Goal: Transaction & Acquisition: Purchase product/service

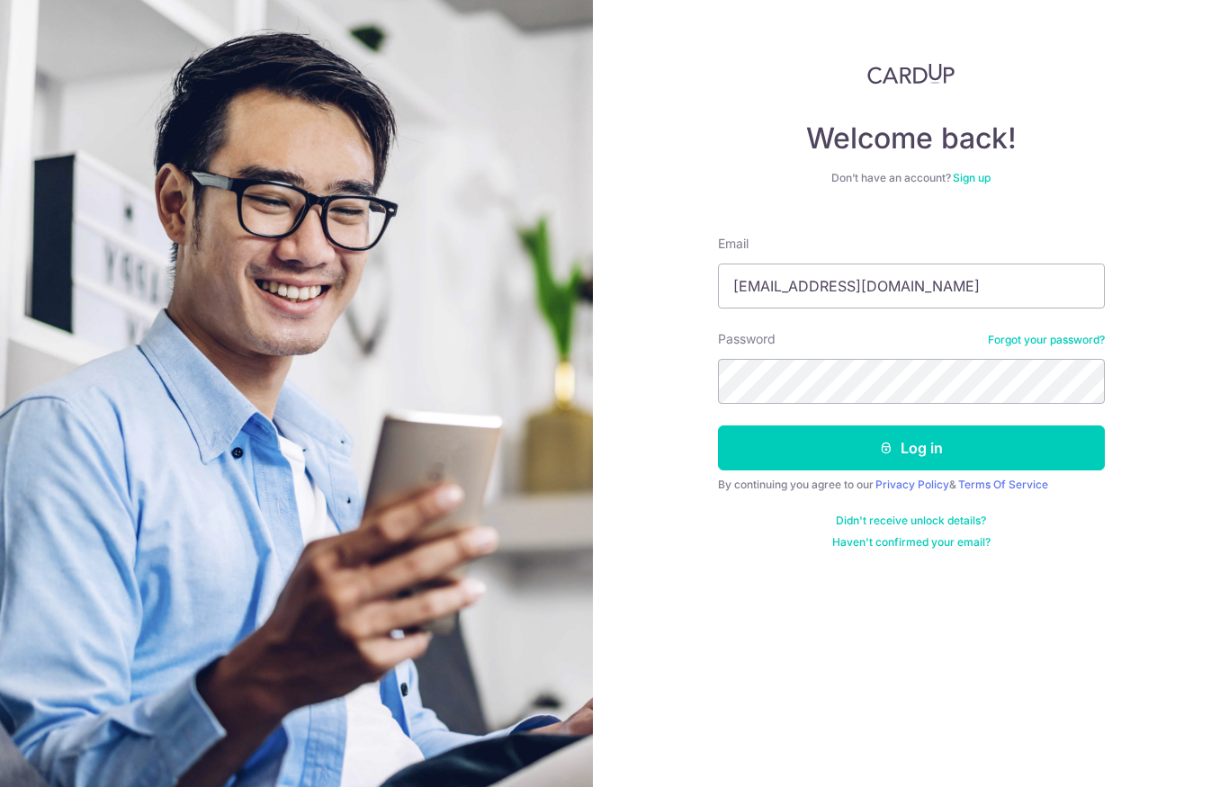
type input "Pangjianlang@gmail.com"
click at [910, 448] on button "Log in" at bounding box center [911, 447] width 387 height 45
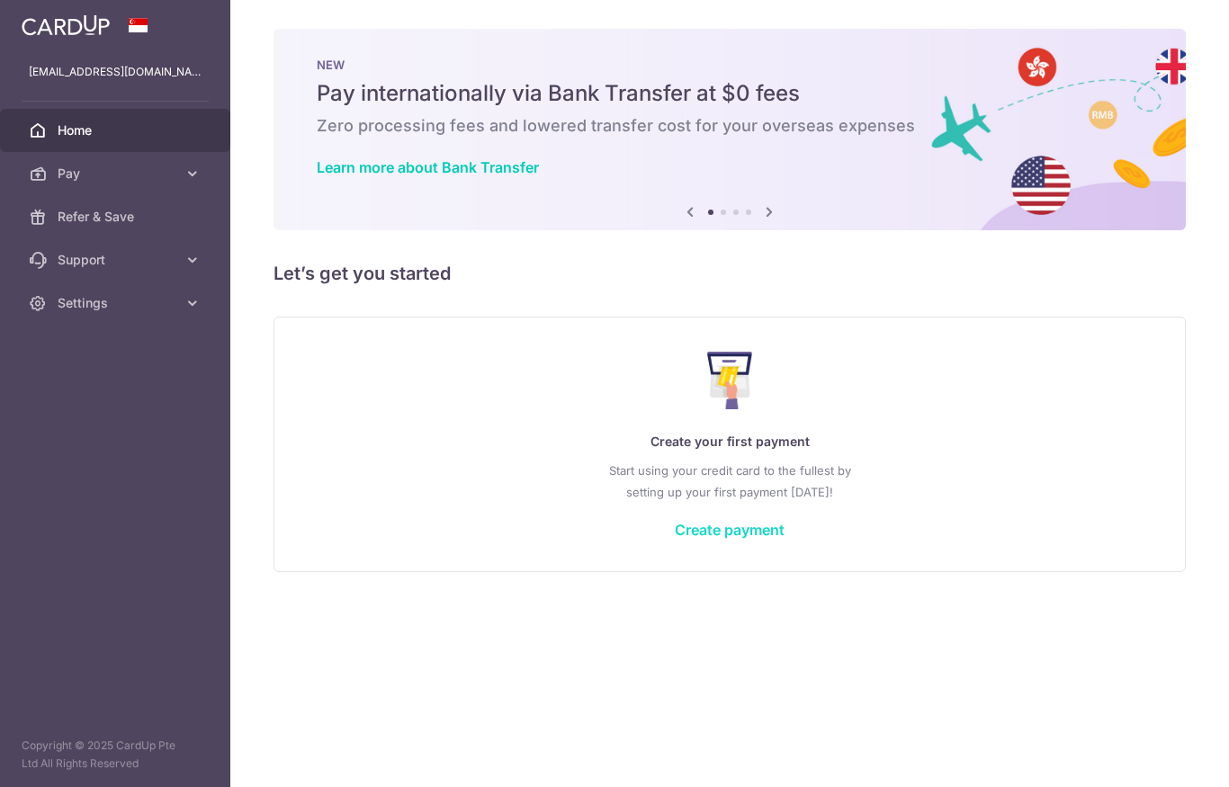
click at [675, 539] on link "Create payment" at bounding box center [730, 530] width 110 height 18
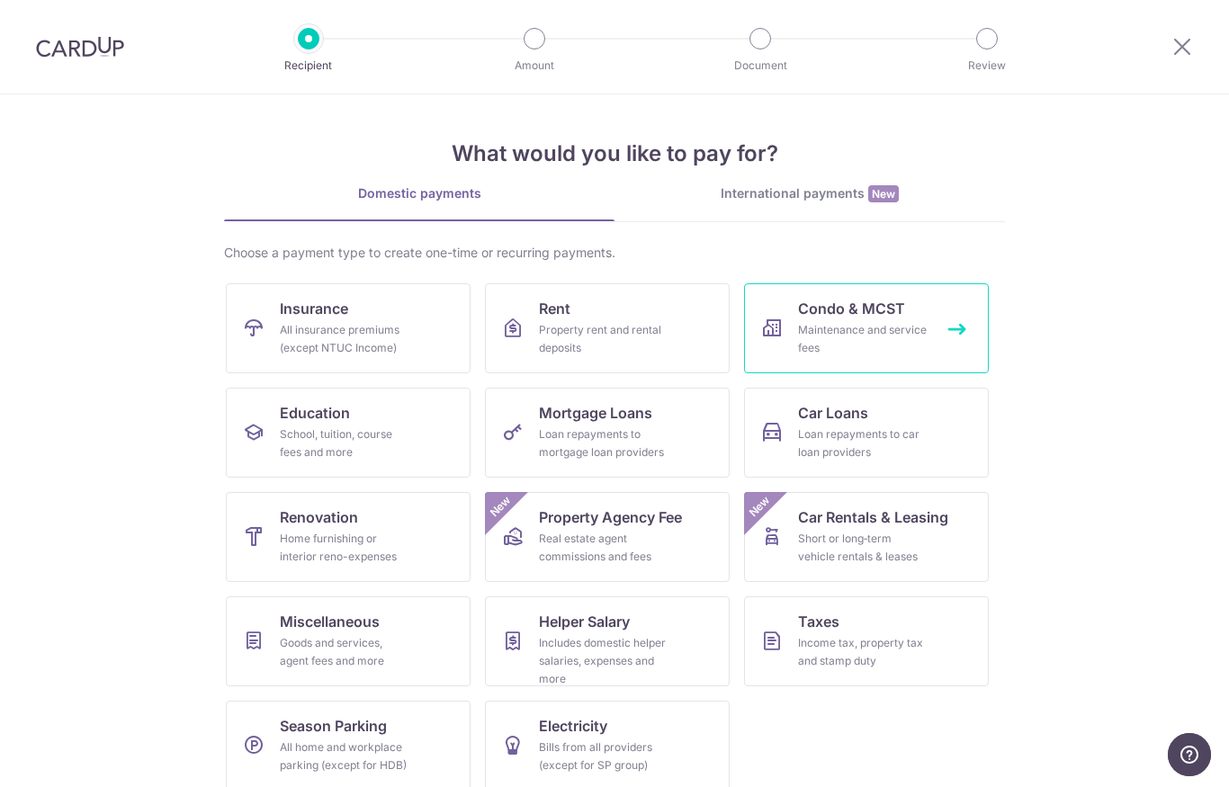
click at [917, 342] on div "Maintenance and service fees" at bounding box center [863, 339] width 130 height 36
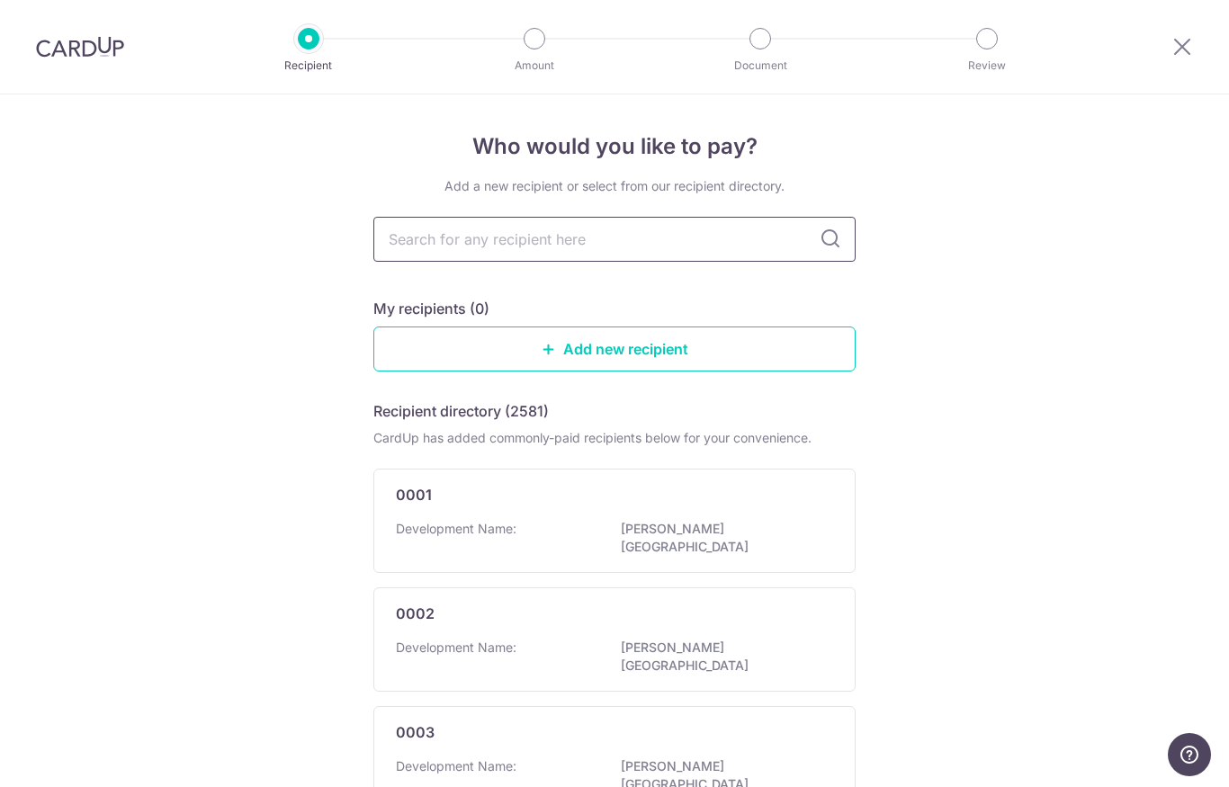
click at [713, 249] on input "text" at bounding box center [614, 239] width 482 height 45
type input "T"
click at [692, 360] on link "Add new recipient" at bounding box center [614, 348] width 482 height 45
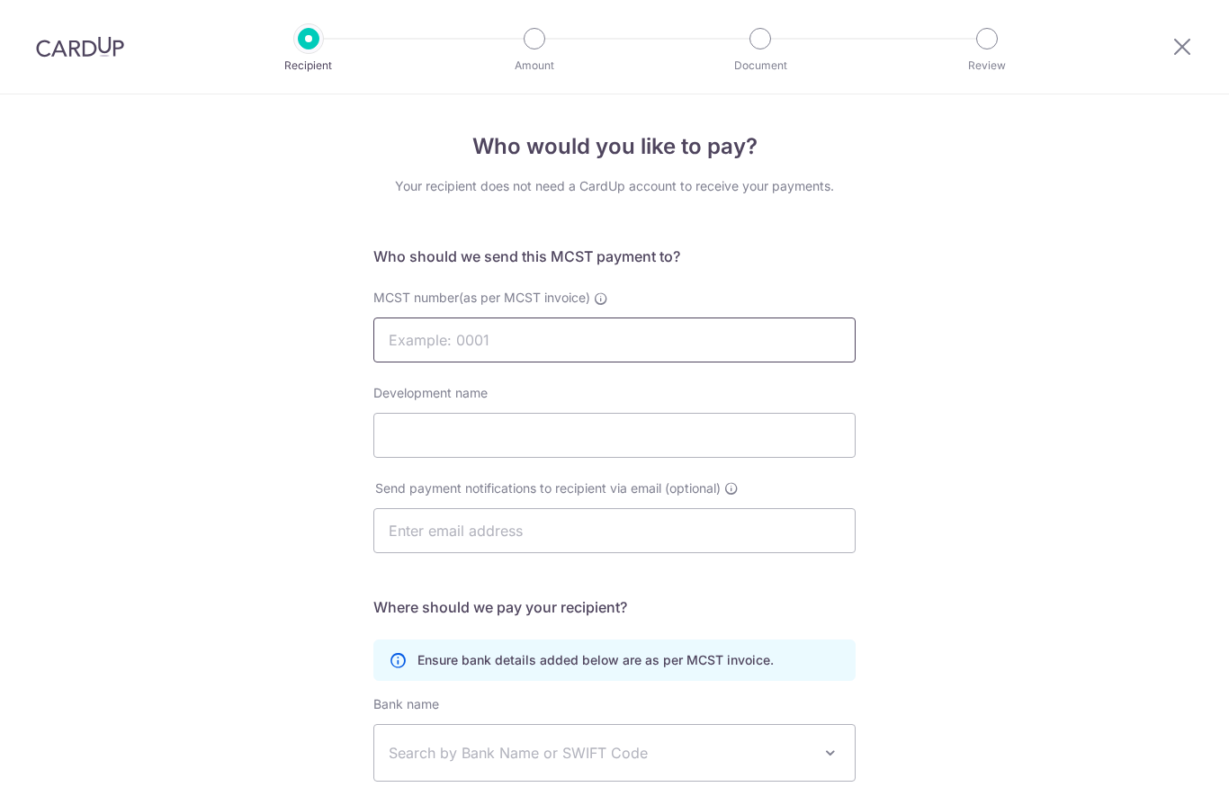
click at [774, 358] on input "MCST number(as per MCST invoice)" at bounding box center [614, 339] width 482 height 45
click at [1171, 47] on icon at bounding box center [1182, 46] width 22 height 22
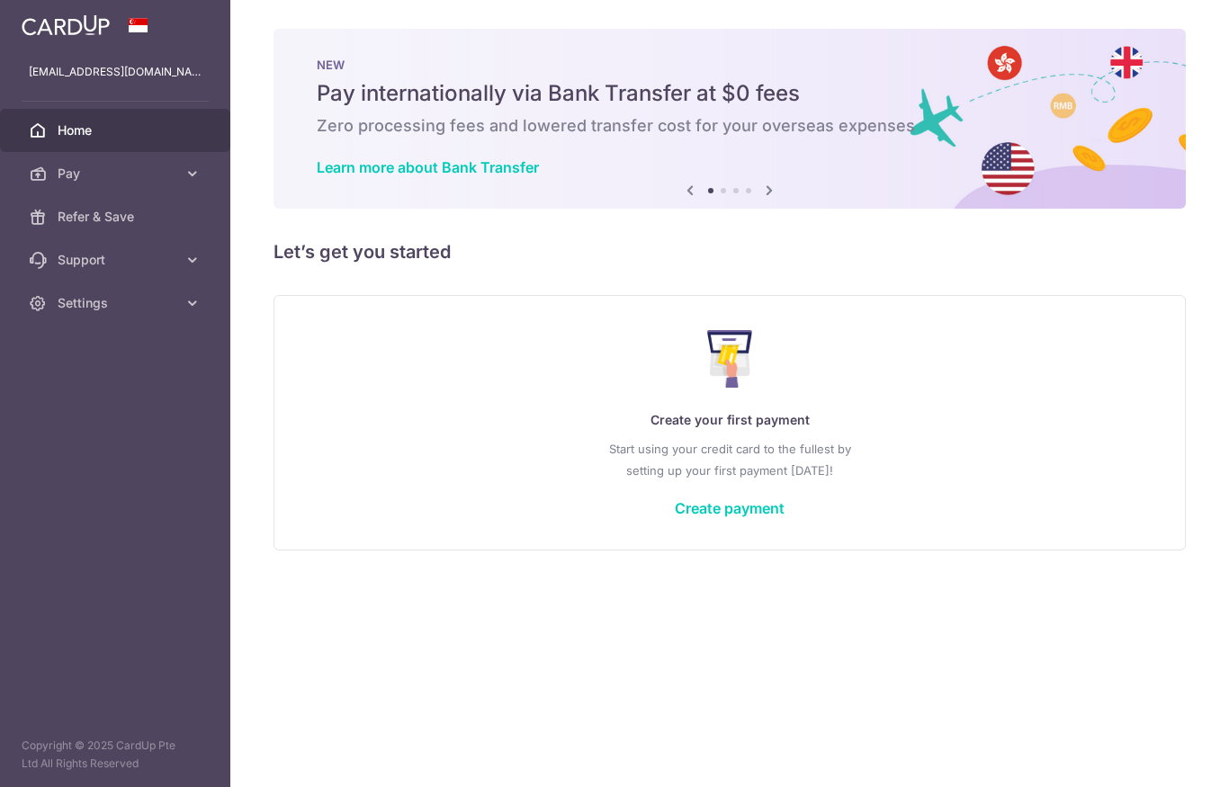
click at [639, 550] on div "Create your first payment Start using your credit card to the fullest by settin…" at bounding box center [729, 422] width 912 height 255
click at [675, 517] on link "Create payment" at bounding box center [730, 508] width 110 height 18
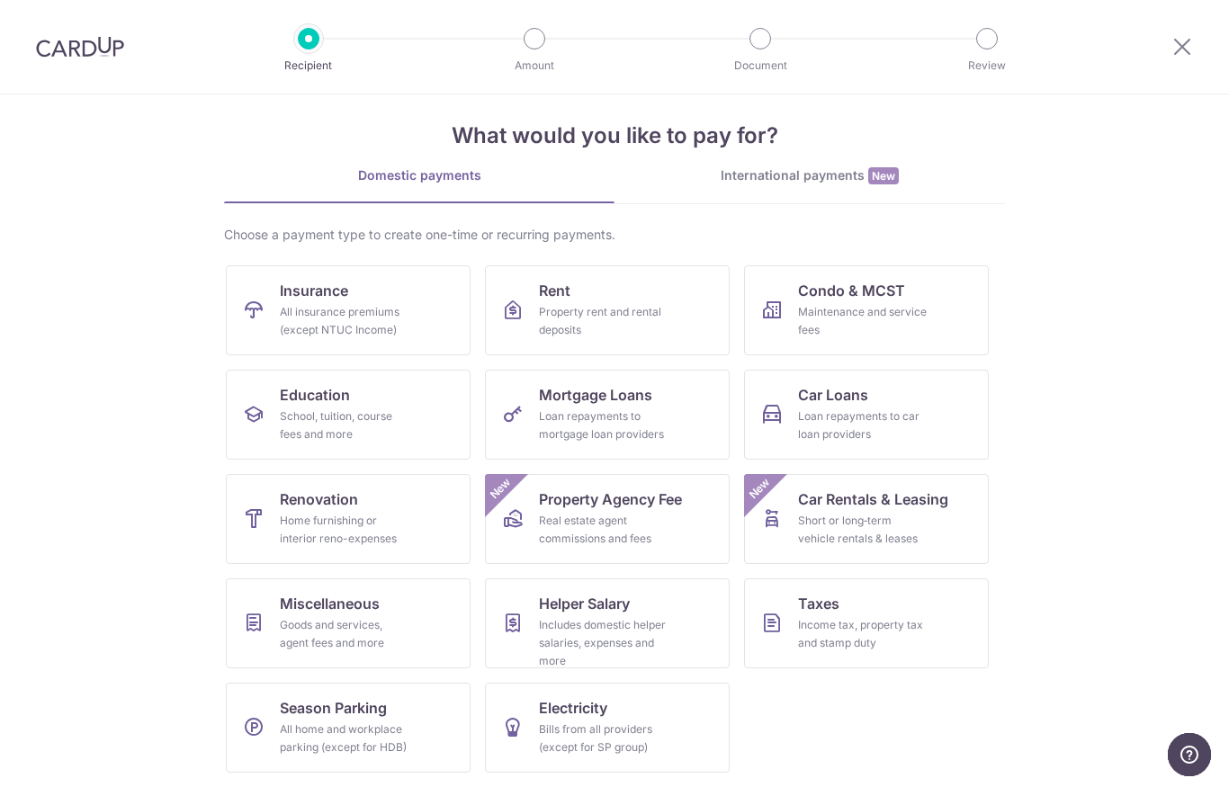
scroll to position [18, 0]
click at [700, 426] on link "Mortgage Loans Loan repayments to mortgage loan providers" at bounding box center [607, 415] width 245 height 90
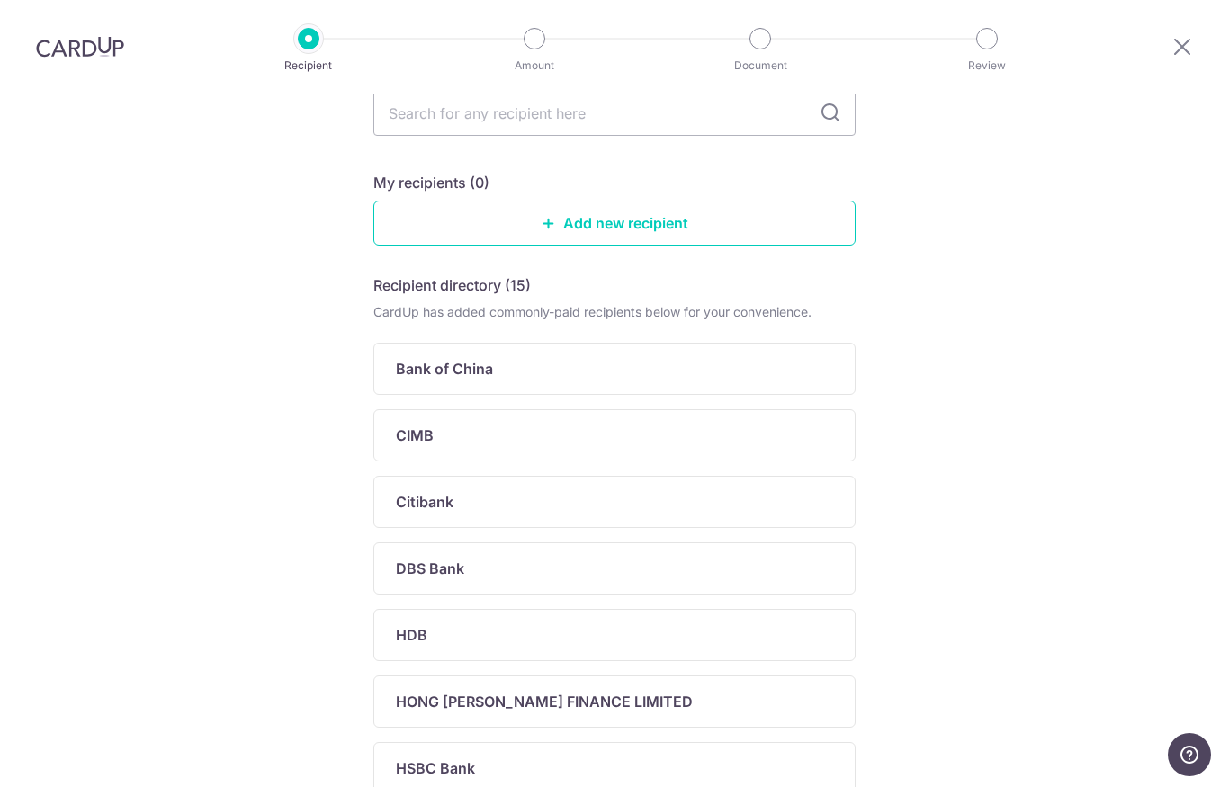
scroll to position [130, 0]
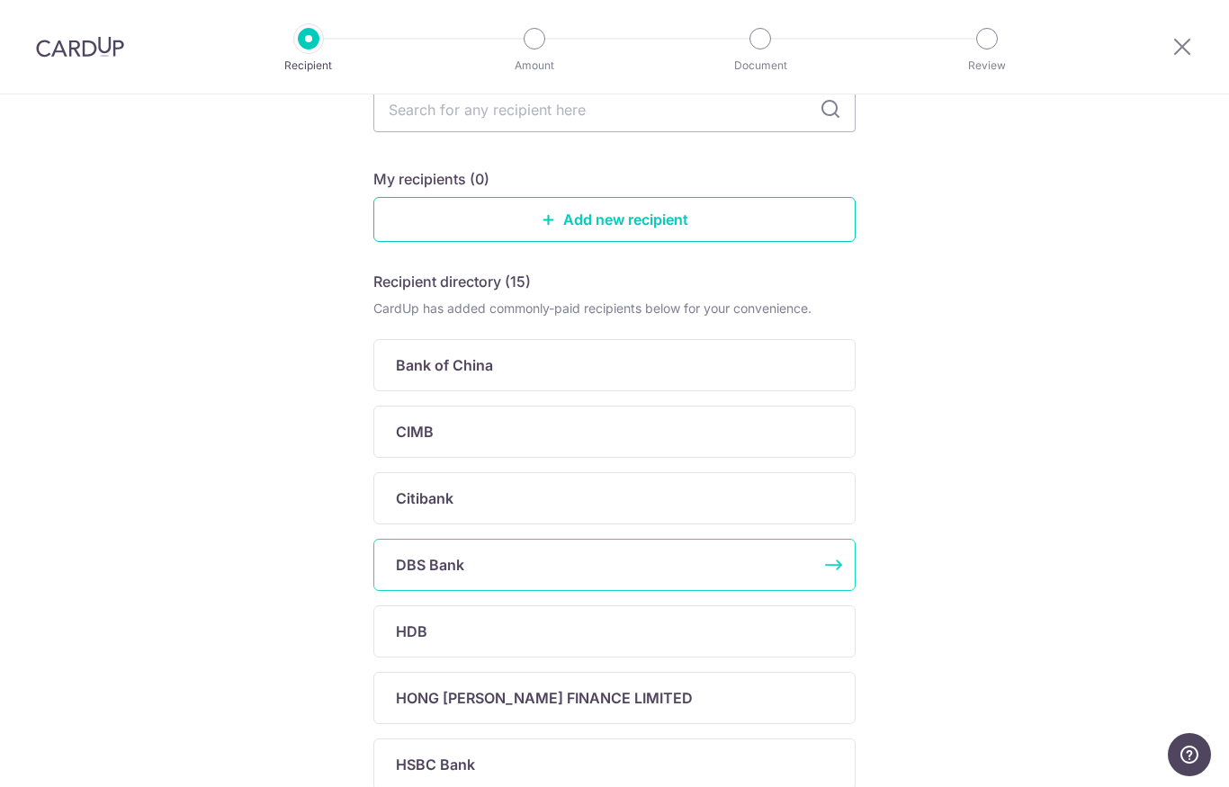
click at [742, 570] on div "DBS Bank" at bounding box center [603, 565] width 415 height 22
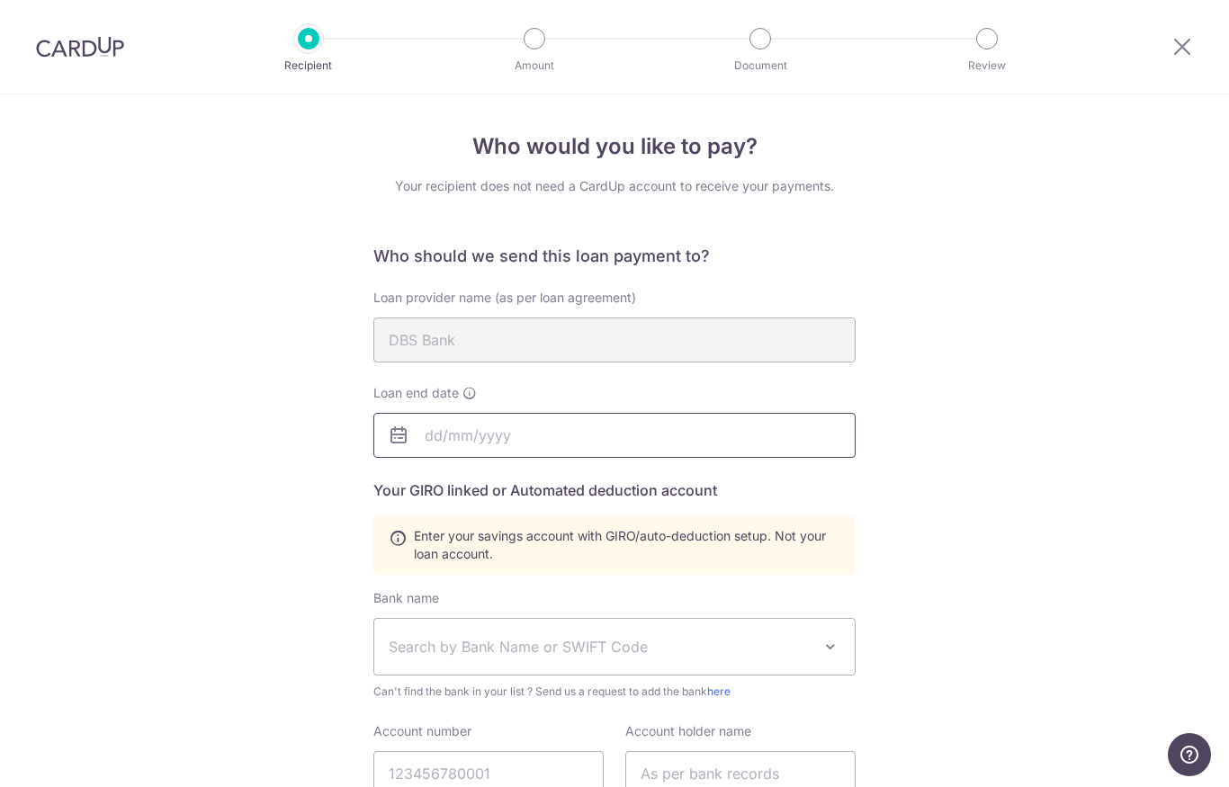
click at [805, 453] on input "text" at bounding box center [614, 435] width 482 height 45
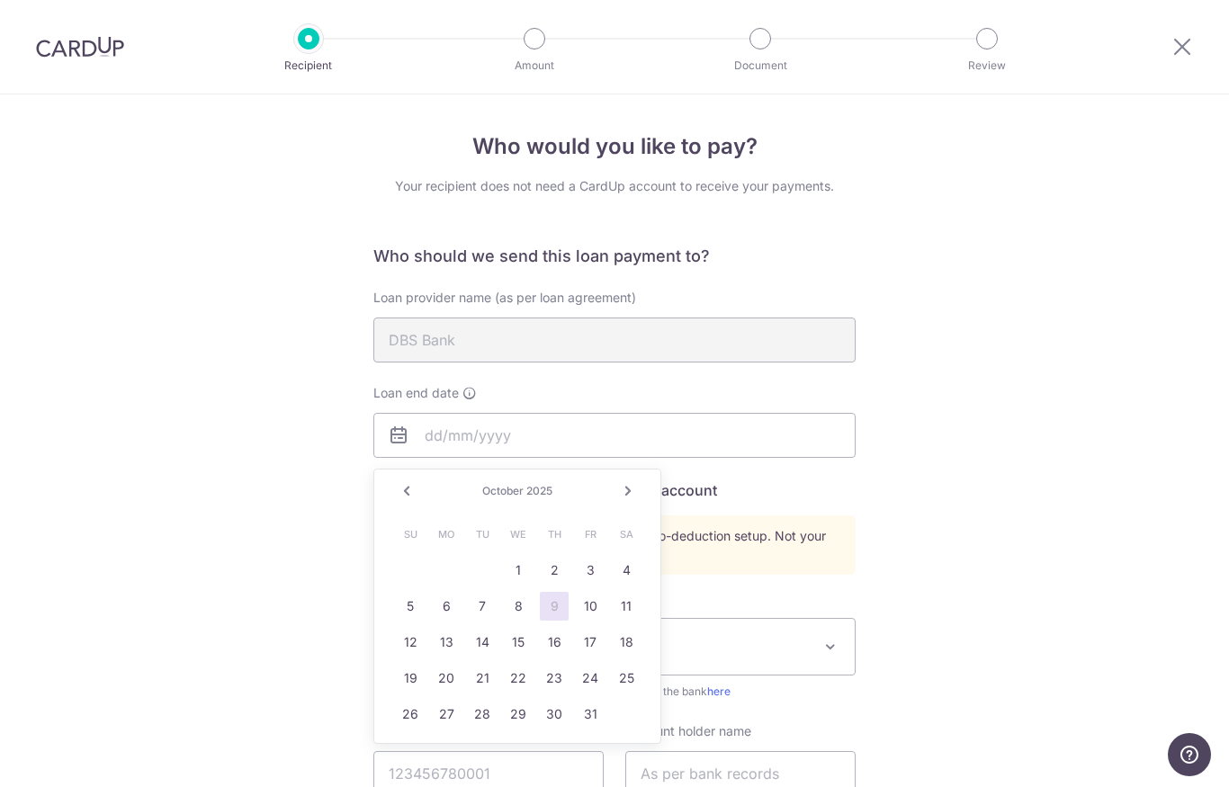
click at [895, 434] on div "Who would you like to pay? Your recipient does not need a CardUp account to rec…" at bounding box center [614, 626] width 1229 height 1065
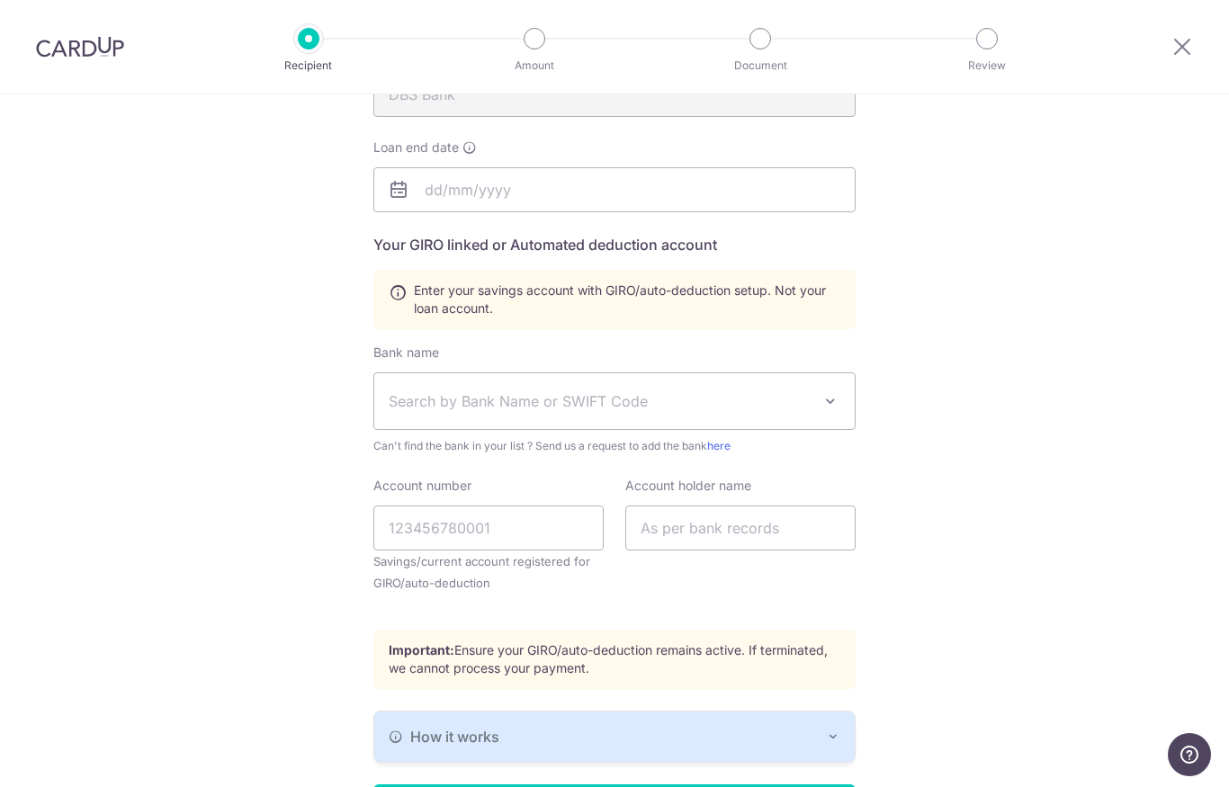
scroll to position [245, 0]
click at [482, 153] on div "Loan end date" at bounding box center [614, 176] width 482 height 74
click at [472, 156] on icon at bounding box center [469, 148] width 14 height 14
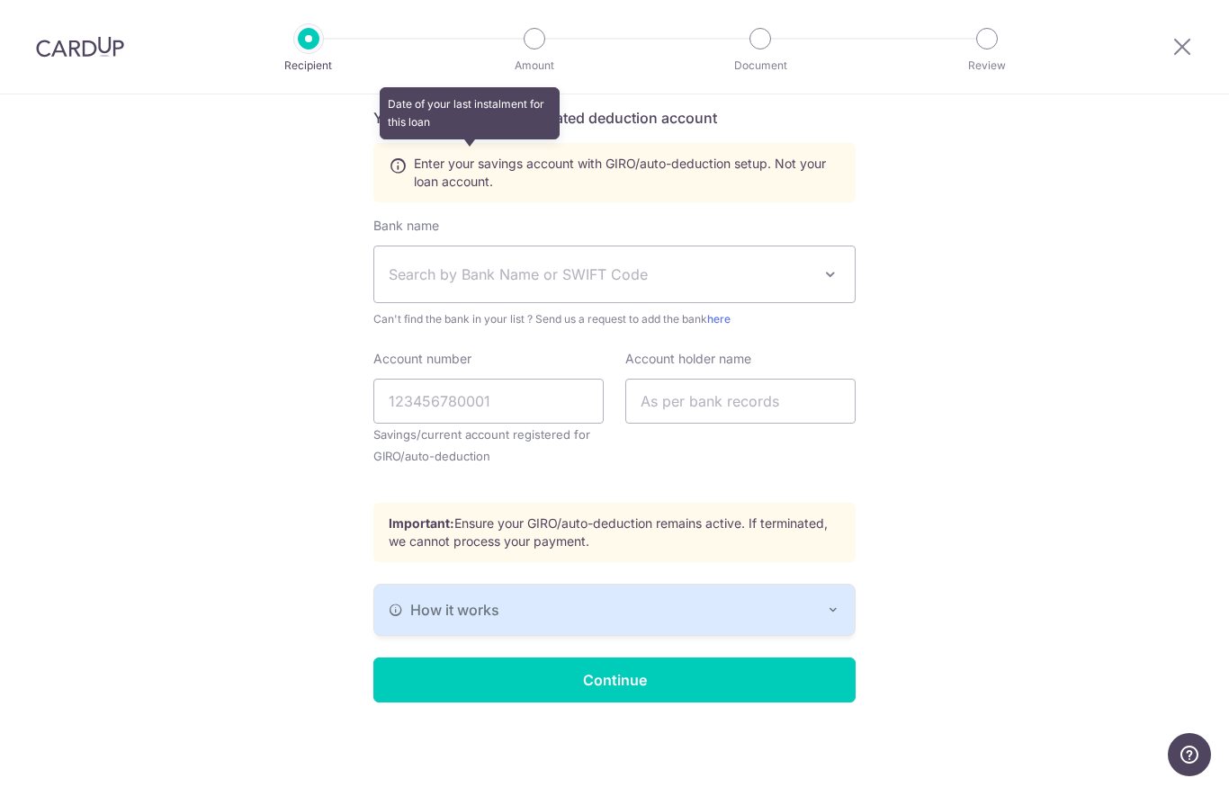
click at [778, 592] on button "How it works" at bounding box center [614, 610] width 480 height 50
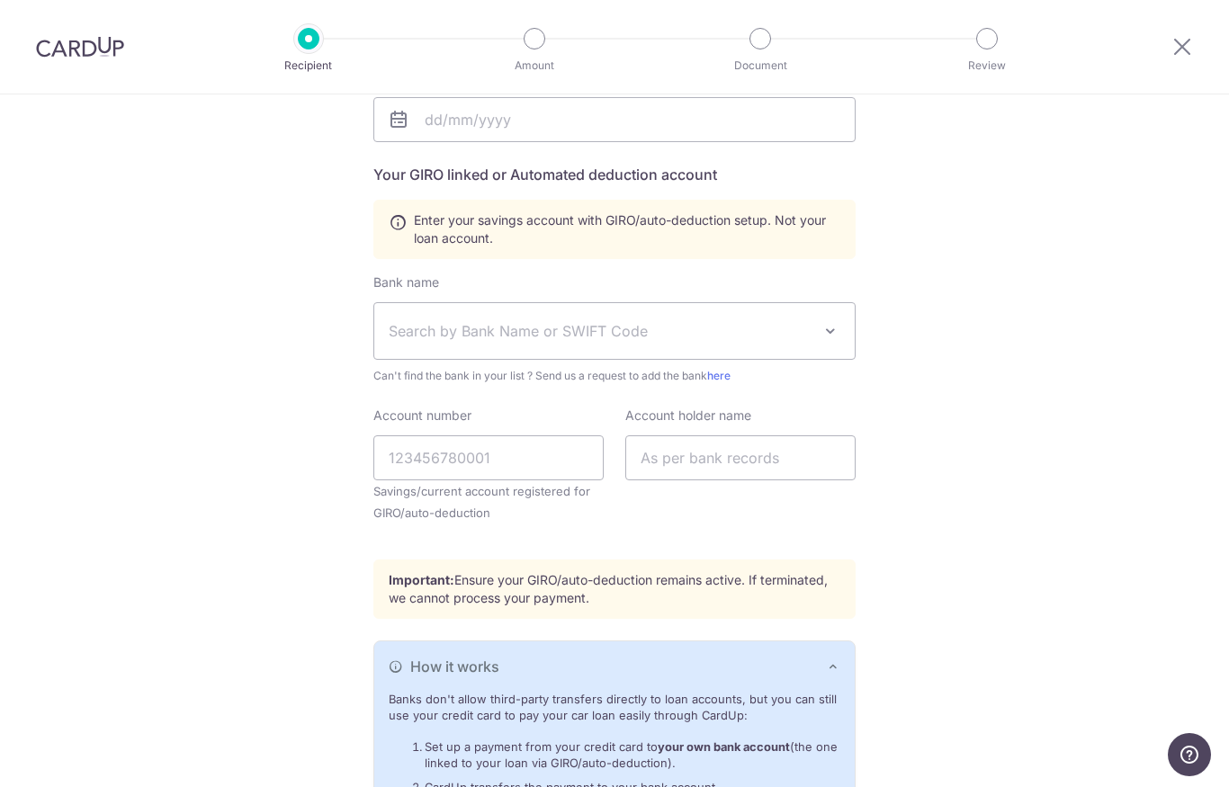
scroll to position [283, 0]
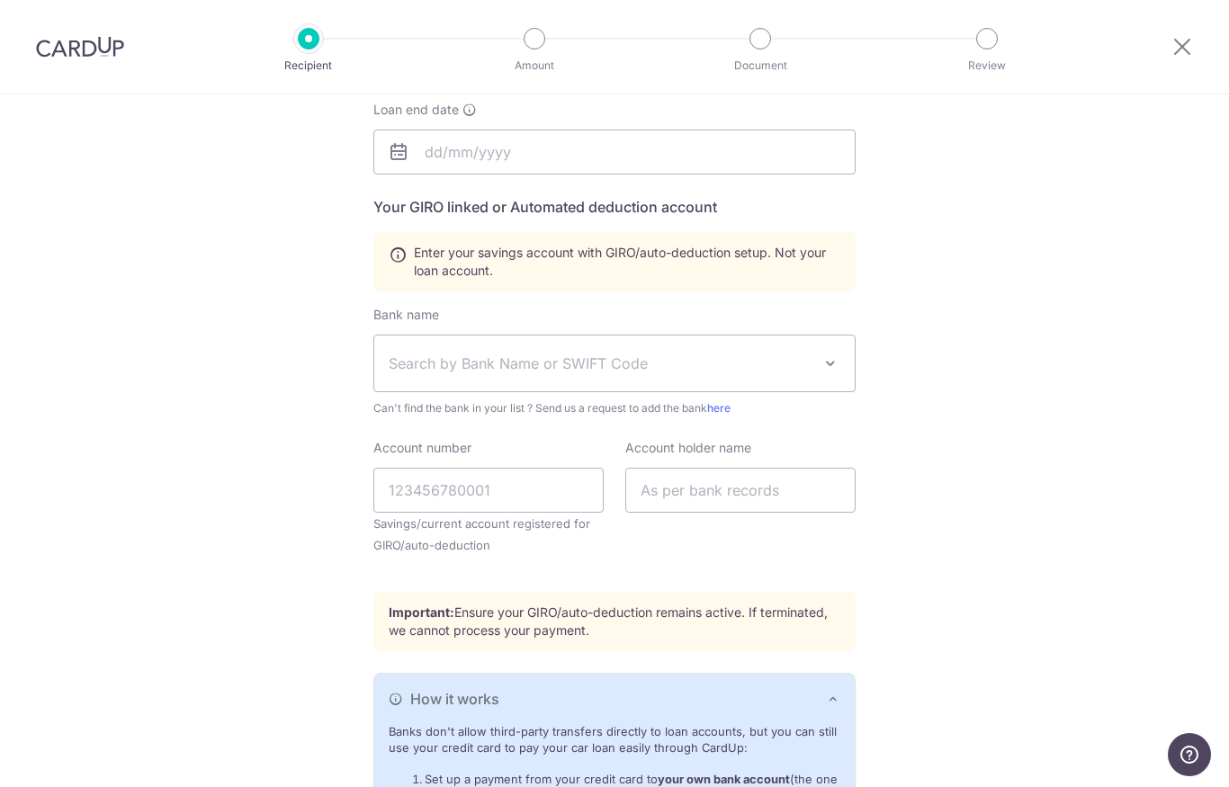
click at [836, 368] on span at bounding box center [830, 364] width 22 height 22
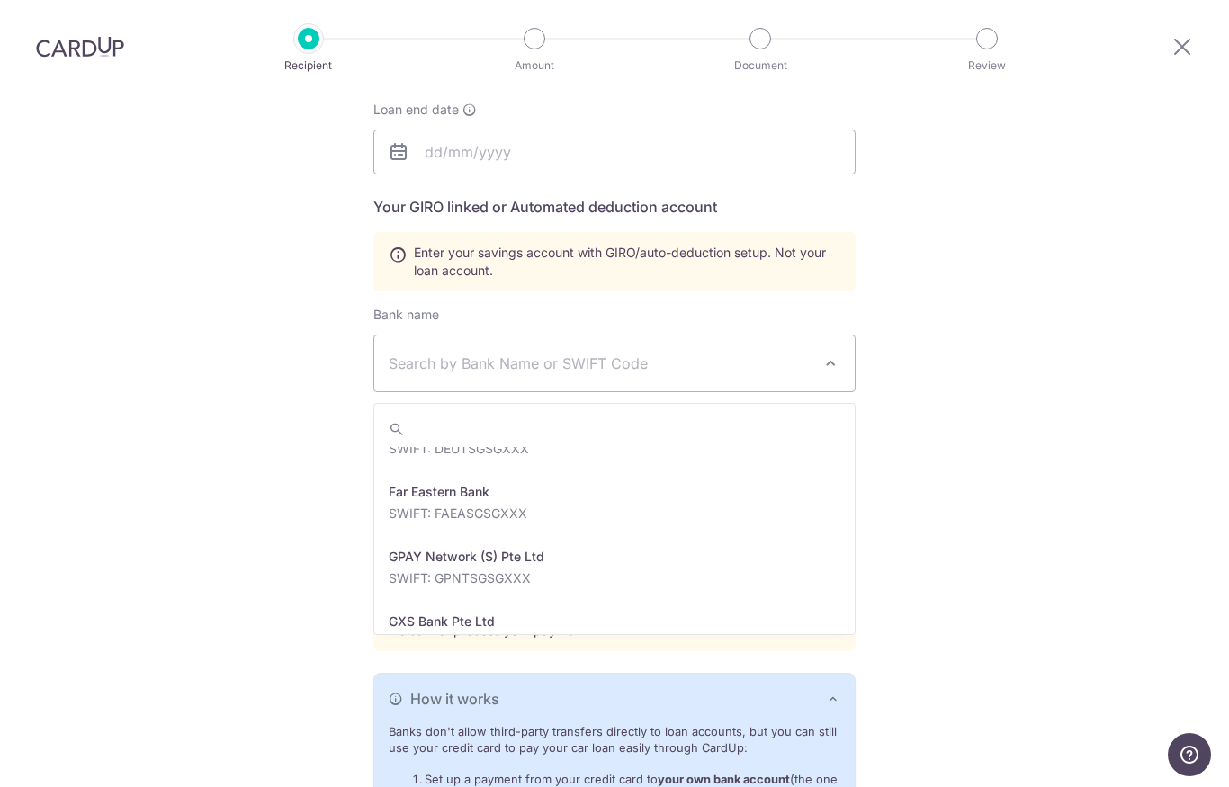
scroll to position [1628, 0]
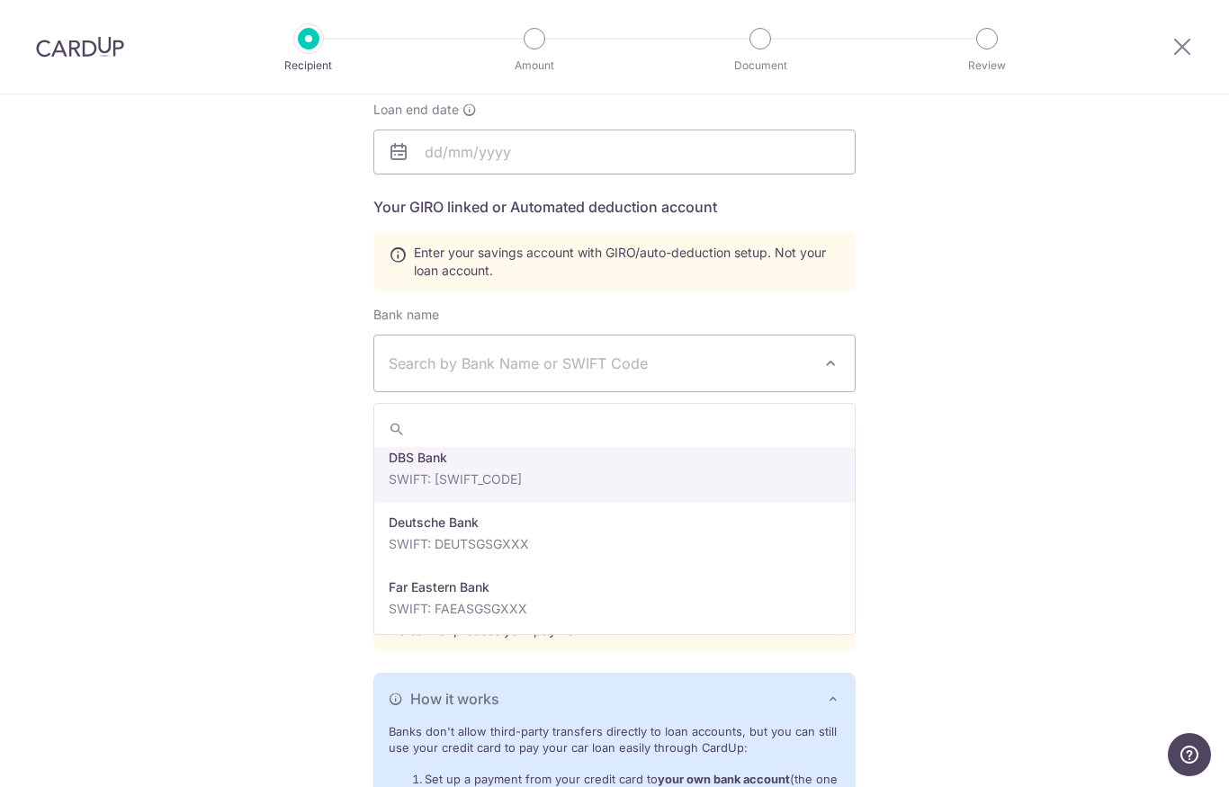
select select "6"
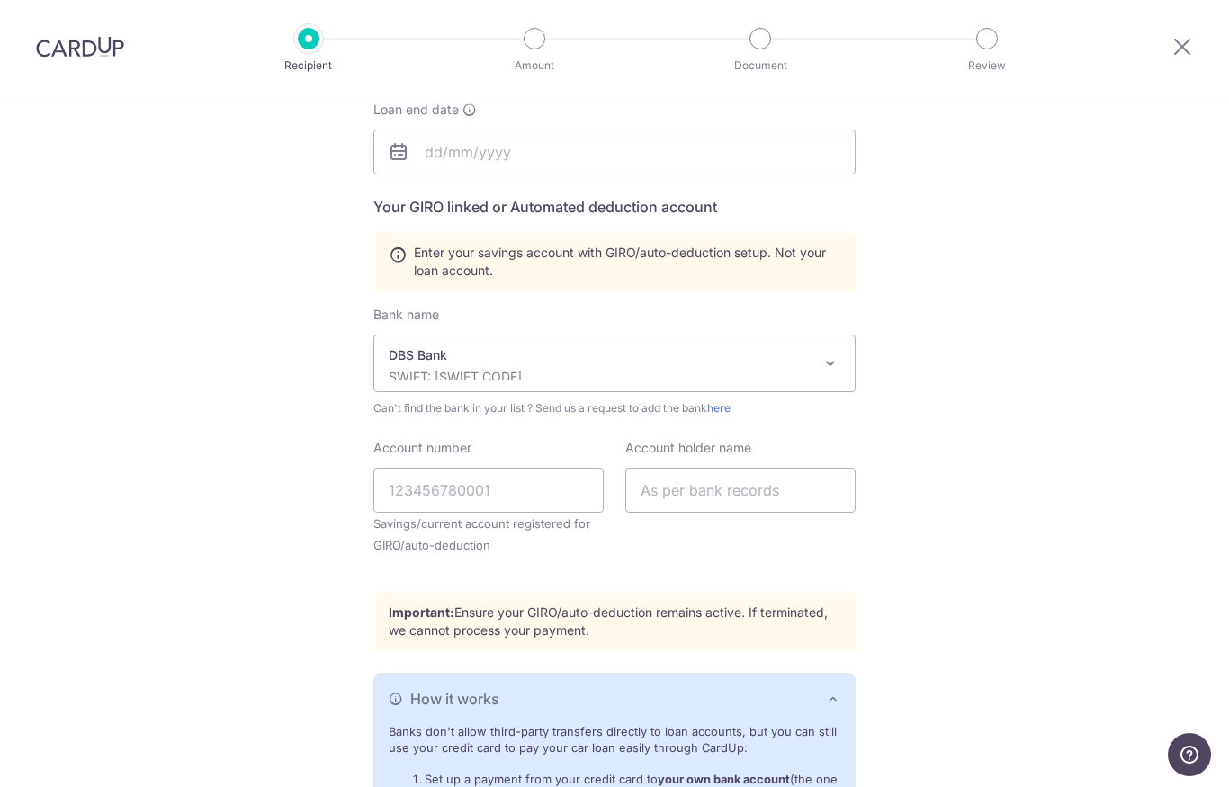
click at [945, 420] on div "Who would you like to pay? Your recipient does not need a CardUp account to rec…" at bounding box center [614, 423] width 1229 height 1224
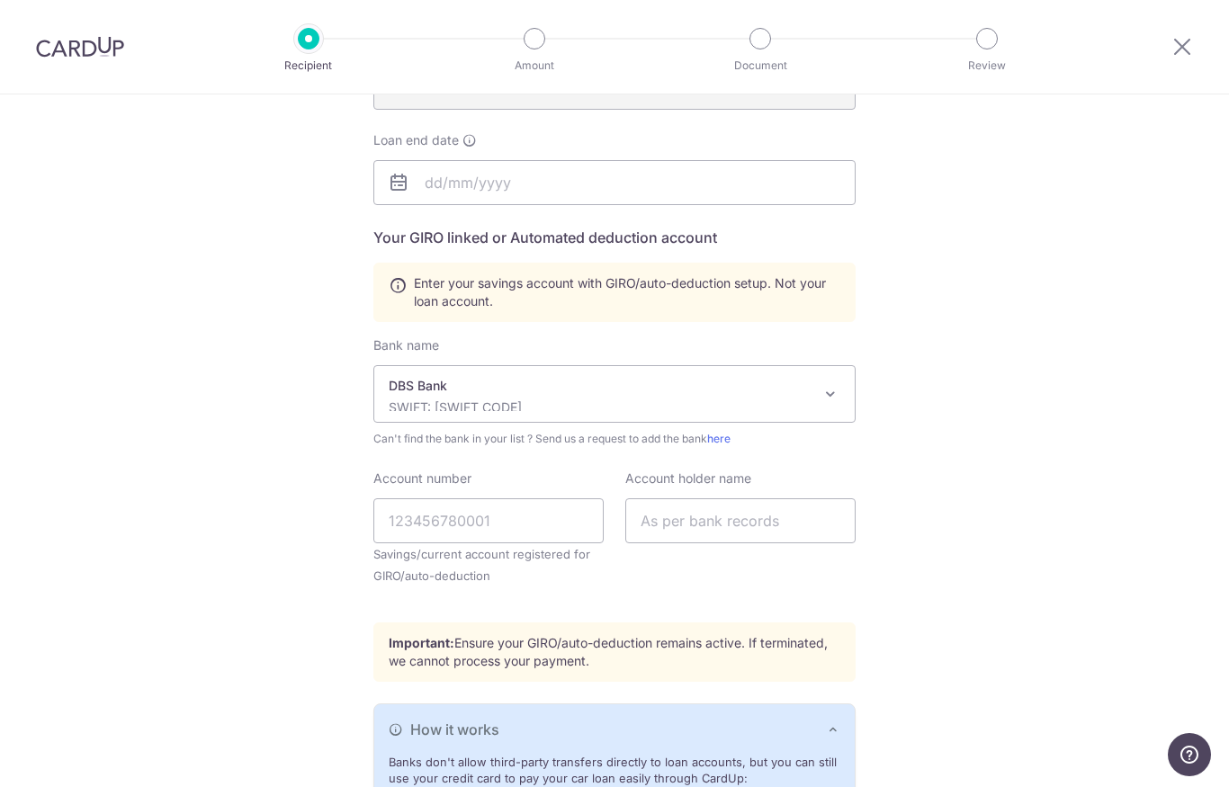
scroll to position [265, 0]
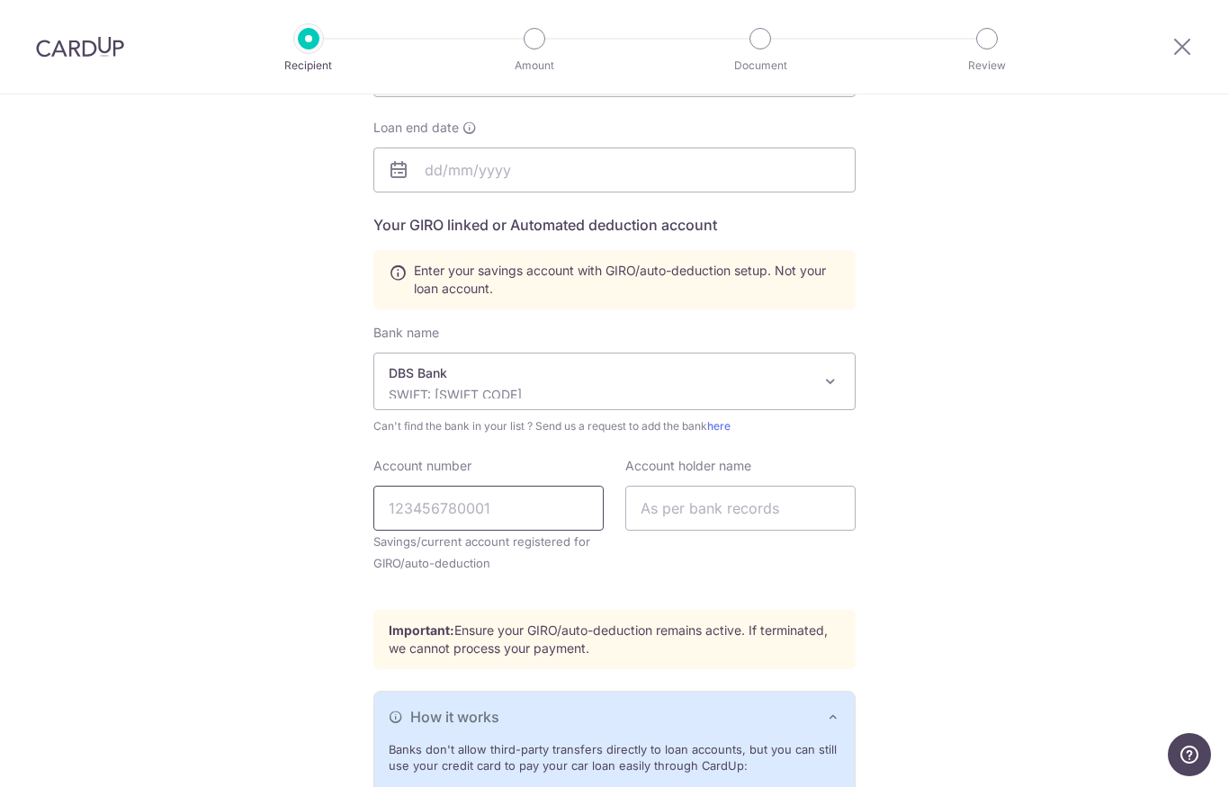
click at [438, 517] on input "Account number" at bounding box center [488, 508] width 230 height 45
type input "01-3788972-1"
type input "pang Jian lang"
click at [710, 167] on input "text" at bounding box center [614, 169] width 482 height 45
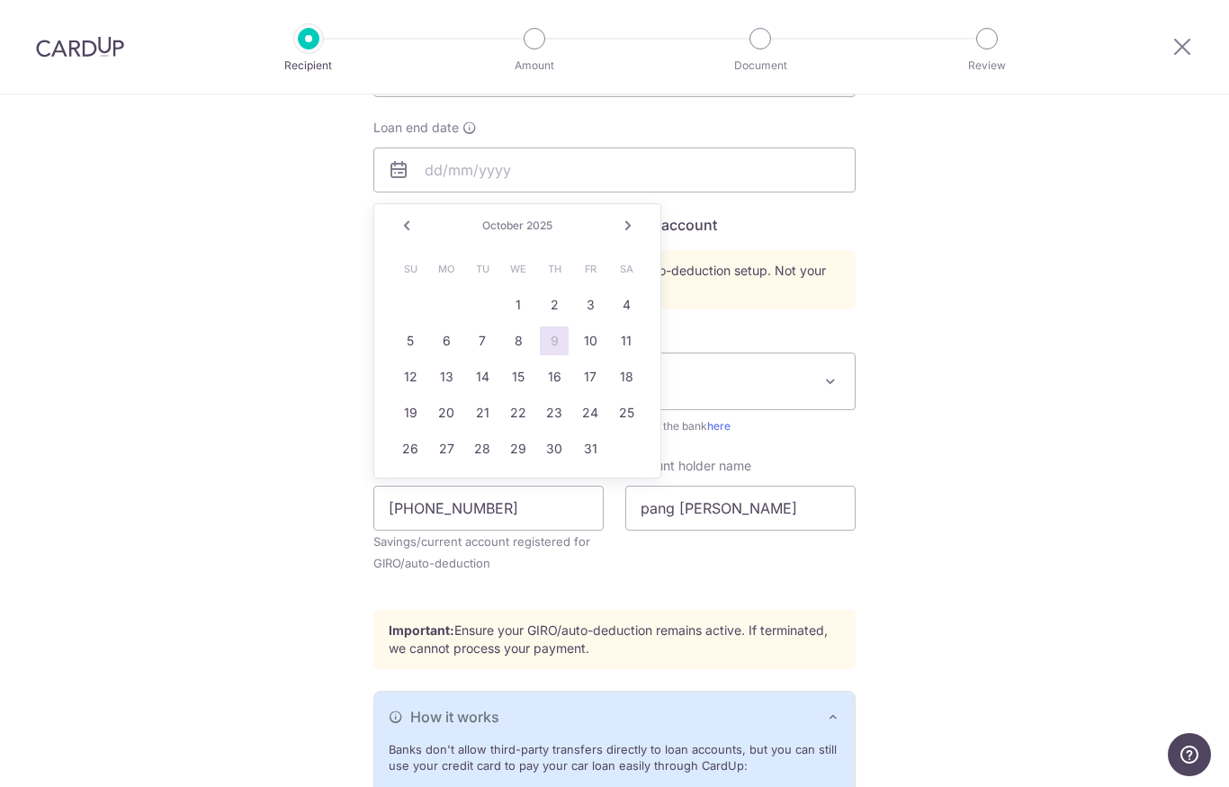
click at [631, 234] on link "Next" at bounding box center [628, 226] width 22 height 22
click at [634, 233] on link "Next" at bounding box center [628, 226] width 22 height 22
click at [524, 244] on div "Prev Next December 2025" at bounding box center [517, 225] width 286 height 43
click at [636, 232] on link "Next" at bounding box center [628, 226] width 22 height 22
click at [619, 234] on link "Next" at bounding box center [628, 226] width 22 height 22
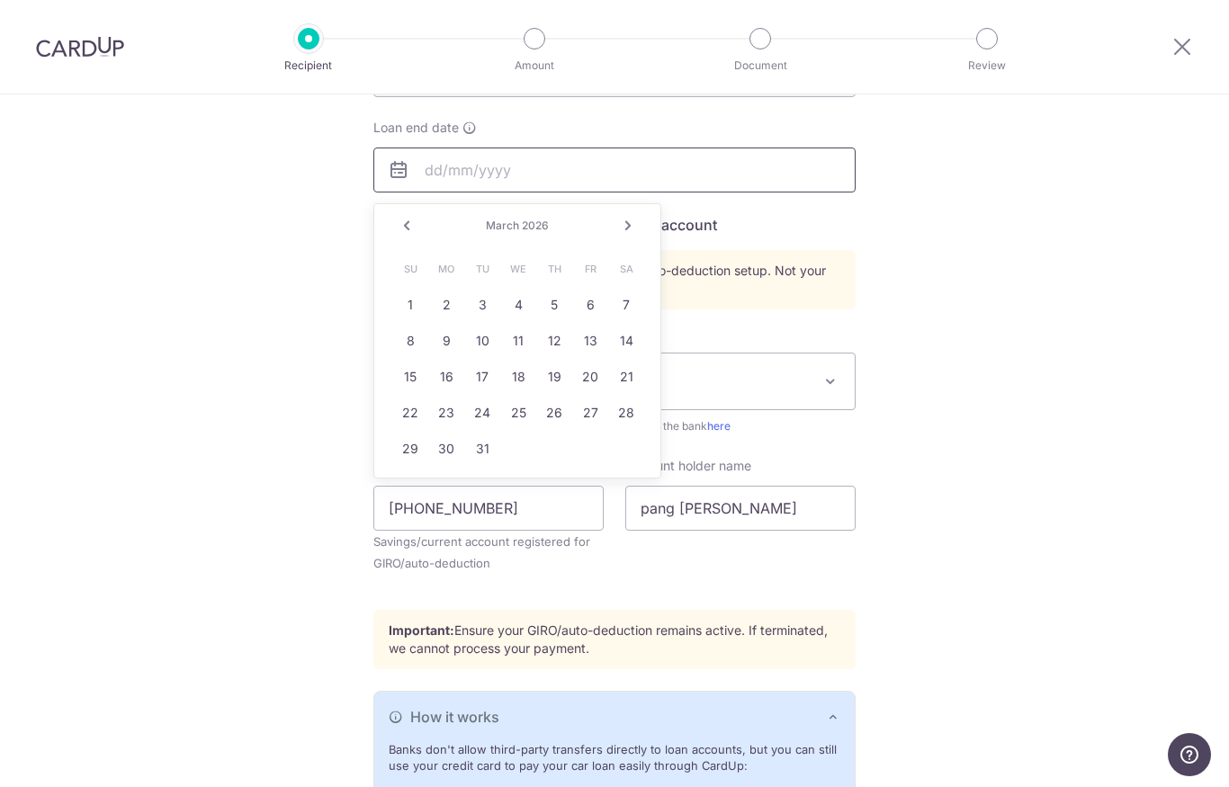
click at [508, 192] on input "text" at bounding box center [614, 169] width 482 height 45
click at [610, 228] on div "Prev Next March 2026" at bounding box center [517, 225] width 286 height 43
click at [635, 230] on link "Next" at bounding box center [628, 226] width 22 height 22
click at [638, 221] on link "Next" at bounding box center [628, 226] width 22 height 22
click at [635, 216] on link "Next" at bounding box center [628, 226] width 22 height 22
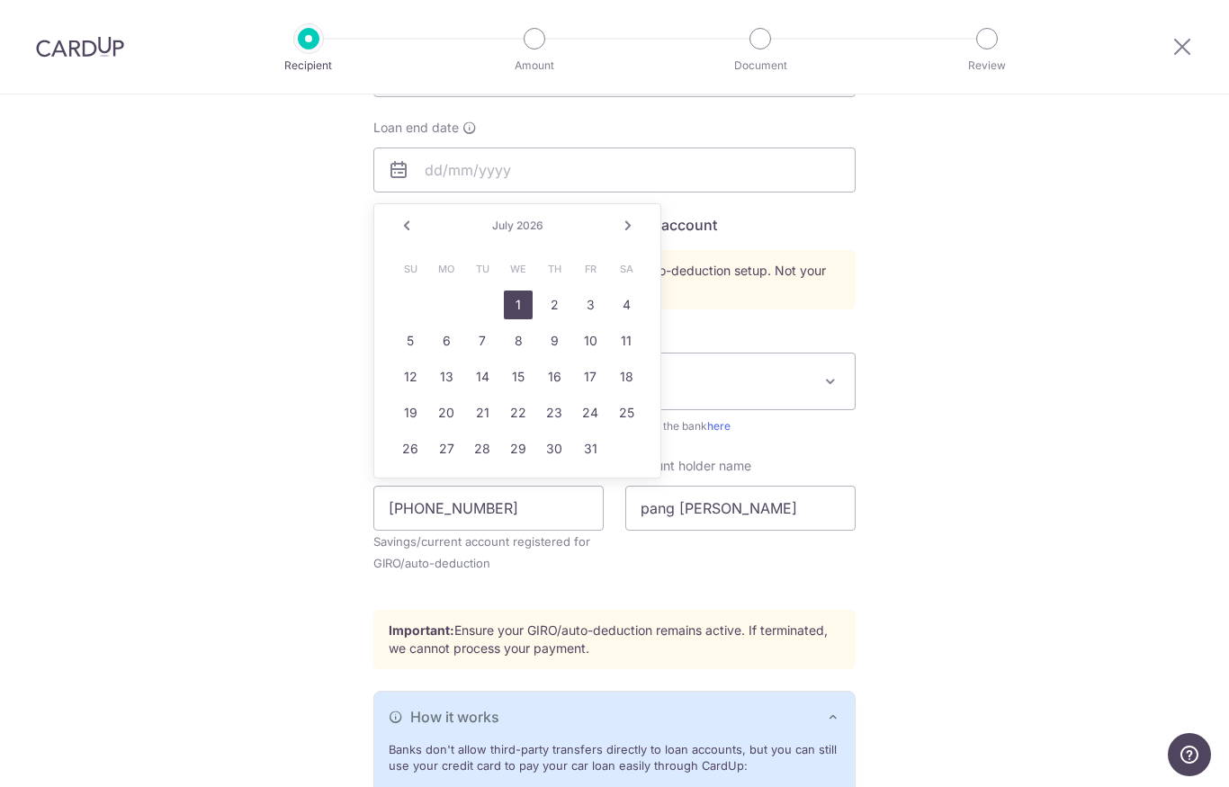
click at [512, 299] on link "1" at bounding box center [518, 304] width 29 height 29
type input "07/01/2026"
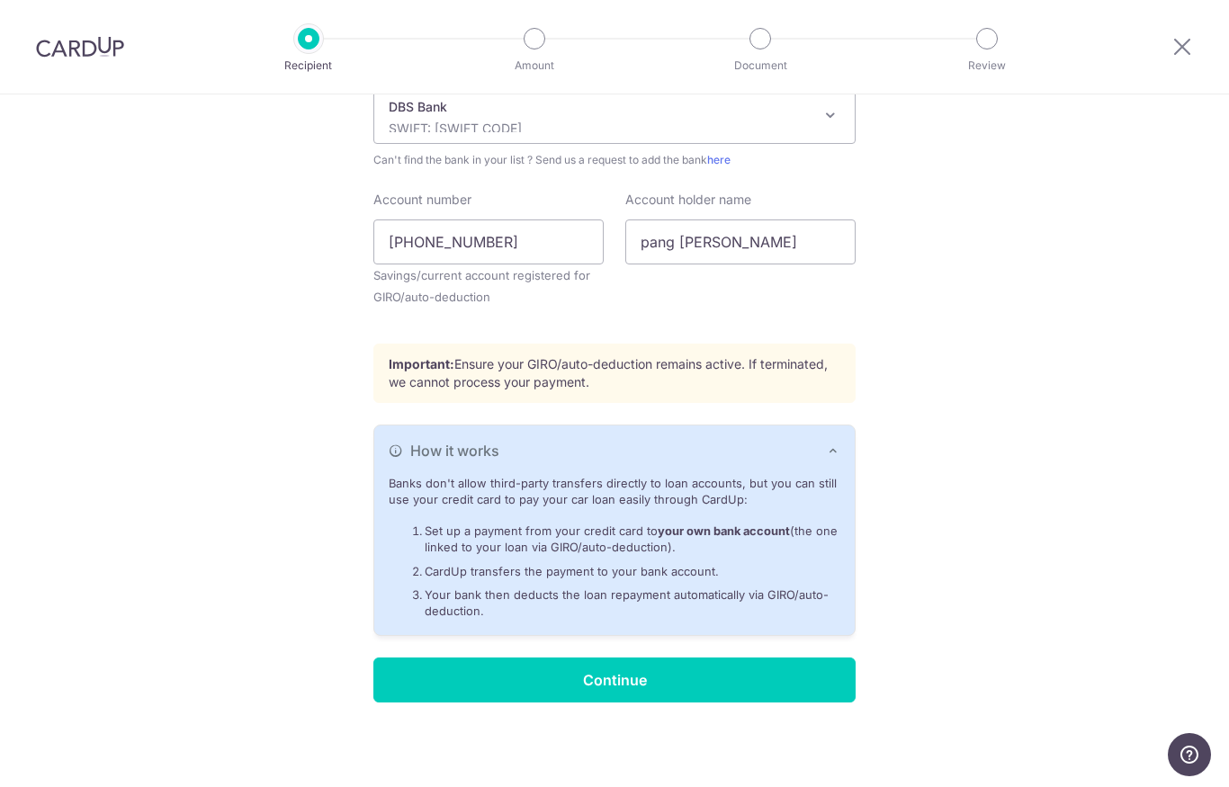
scroll to position [537, 0]
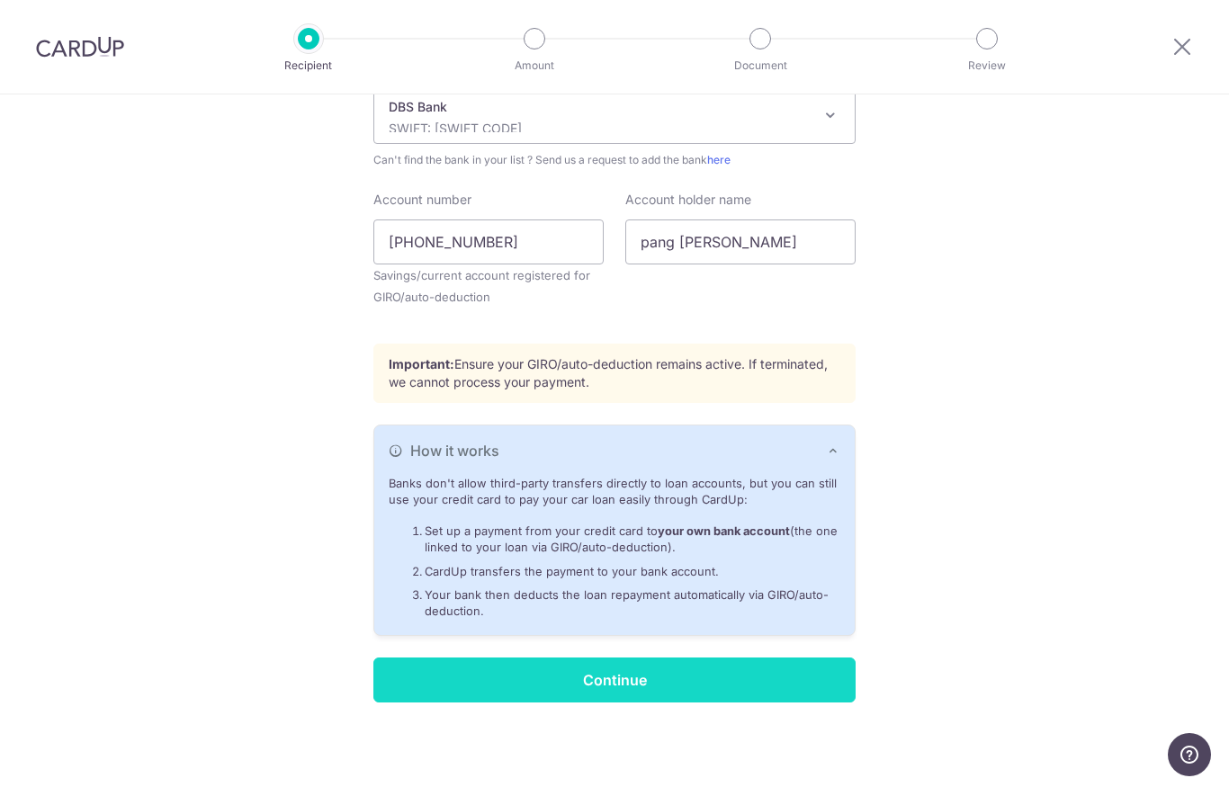
click at [675, 673] on input "Continue" at bounding box center [614, 679] width 482 height 45
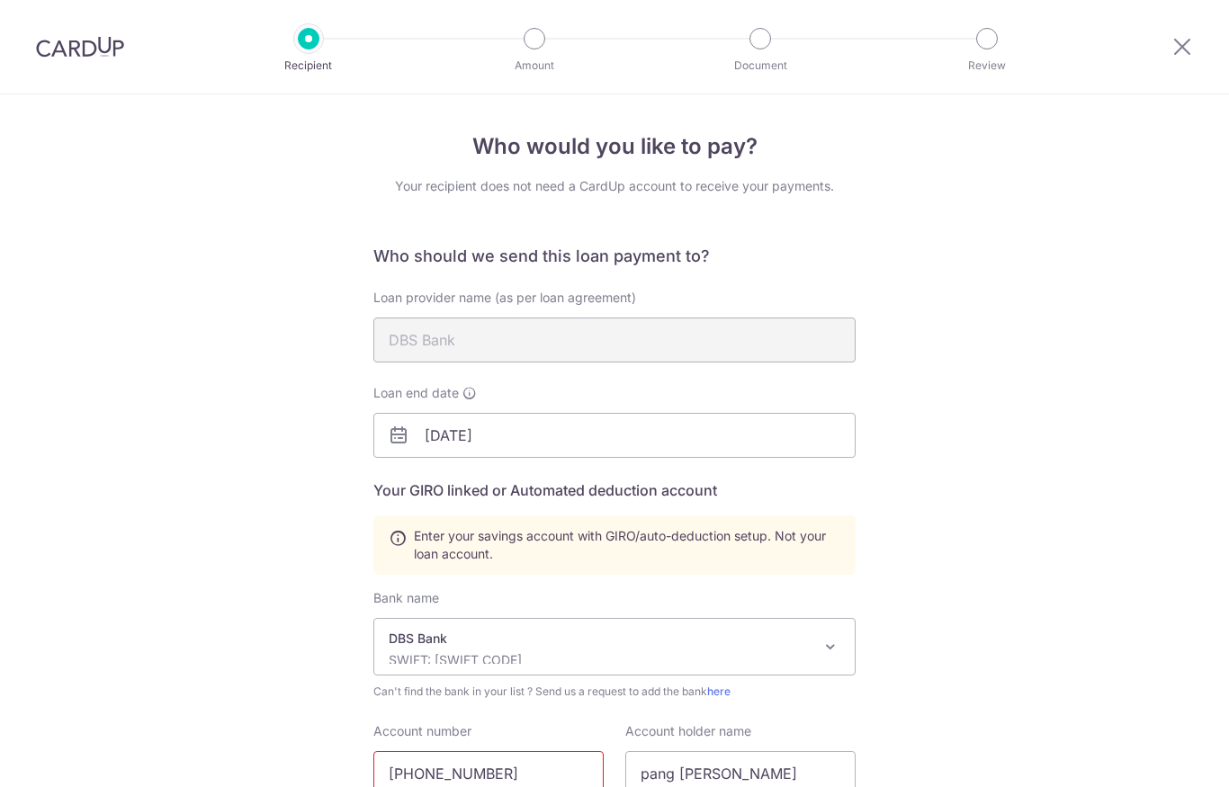
scroll to position [415, 0]
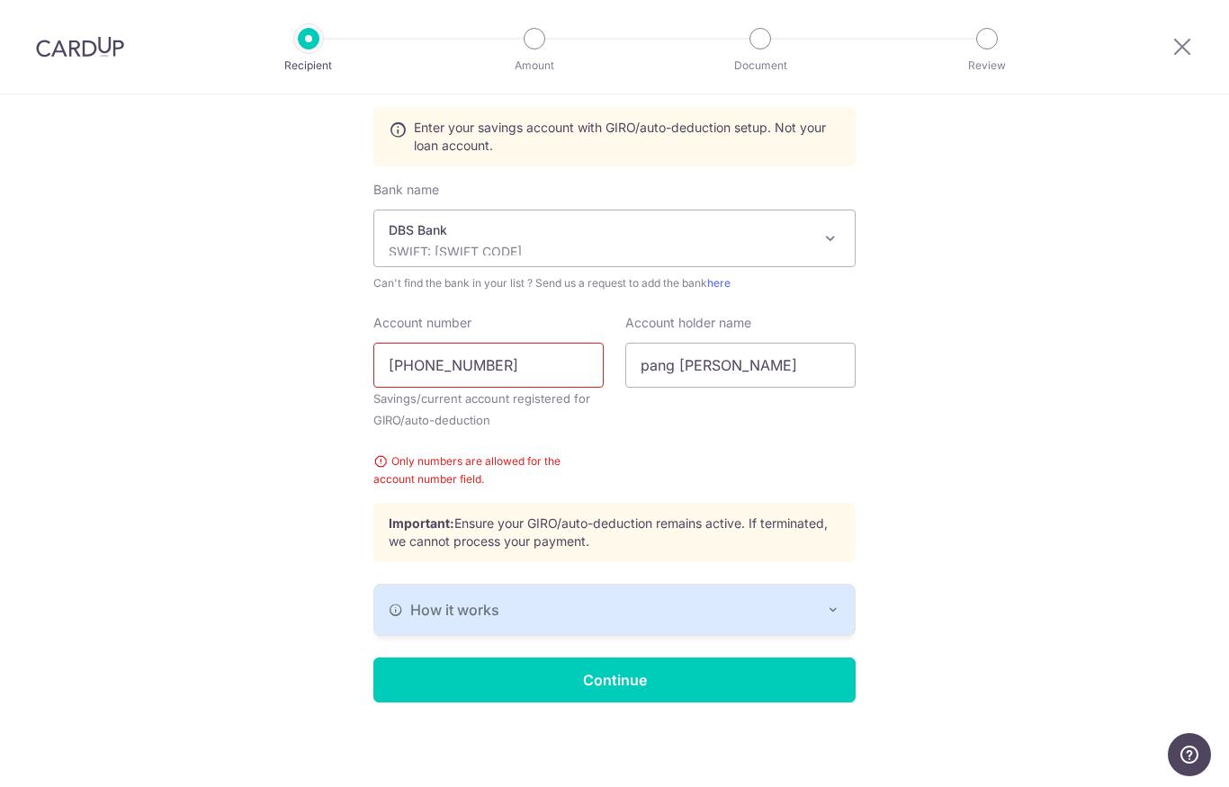
click at [492, 368] on input "01-3788972-1" at bounding box center [488, 365] width 230 height 45
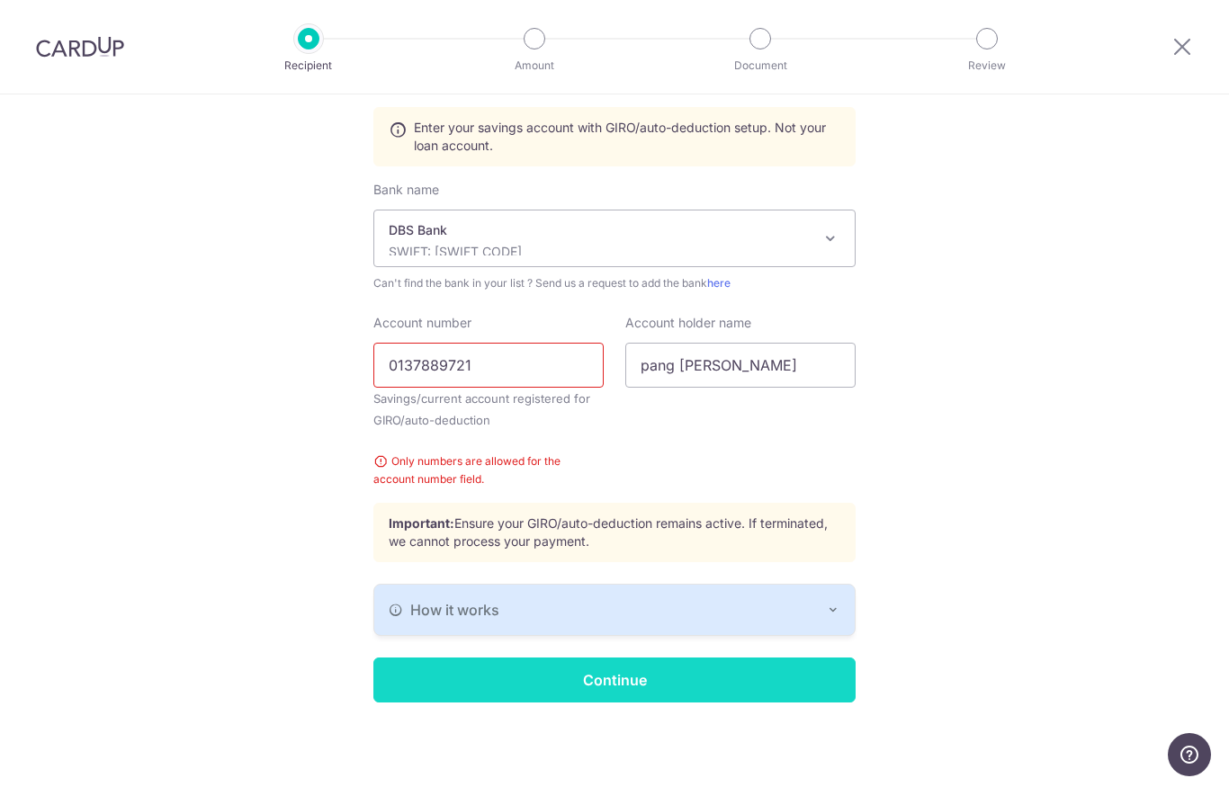
type input "0137889721"
click at [735, 693] on input "Continue" at bounding box center [614, 679] width 482 height 45
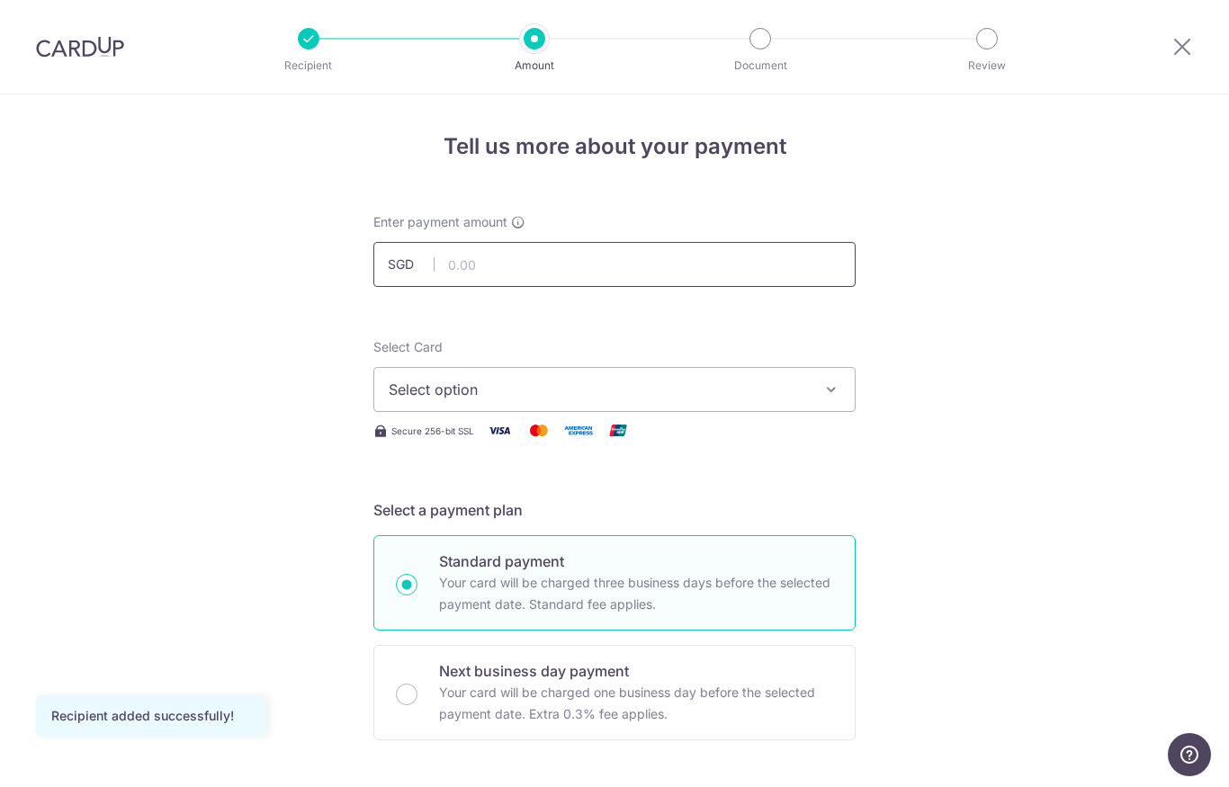
click at [484, 258] on input "text" at bounding box center [614, 264] width 482 height 45
click at [630, 398] on span "Select option" at bounding box center [598, 390] width 419 height 22
type input "1,000.00"
click at [716, 449] on span "Add credit card" at bounding box center [630, 440] width 419 height 18
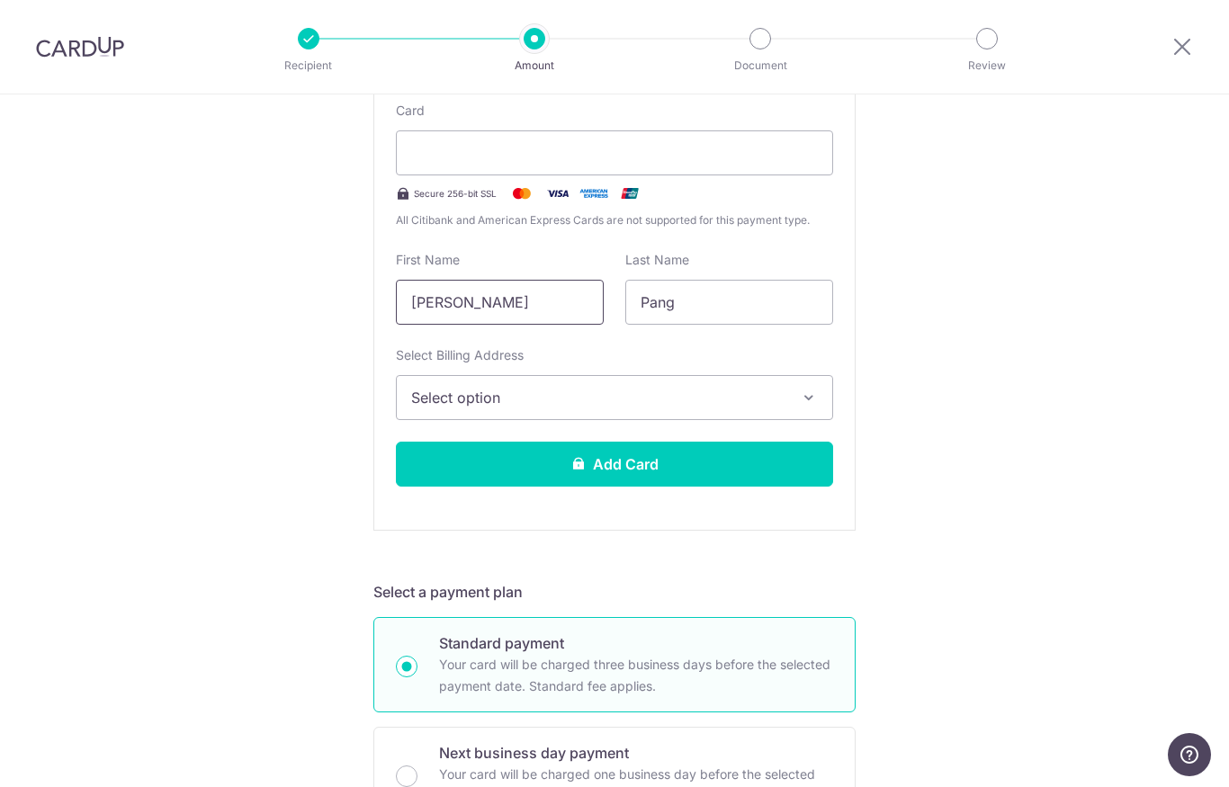
scroll to position [375, 0]
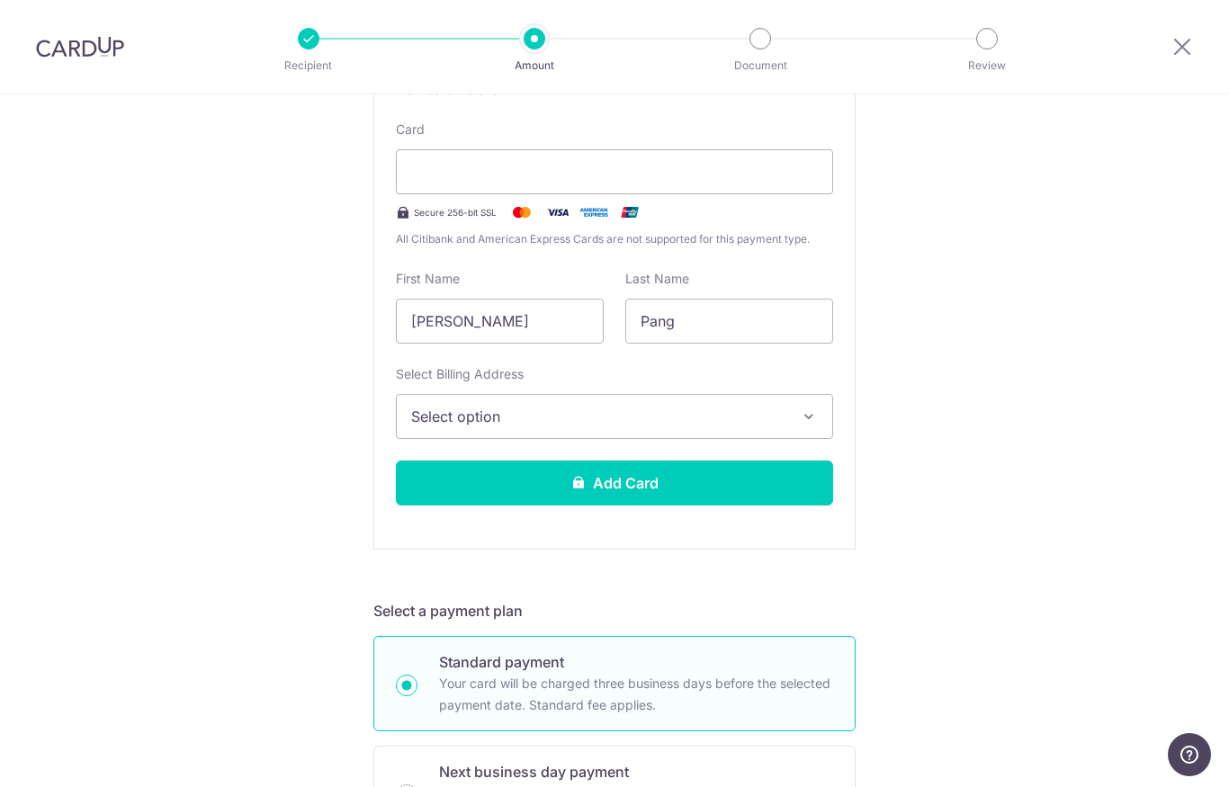
click at [433, 409] on button "Select option" at bounding box center [614, 416] width 437 height 45
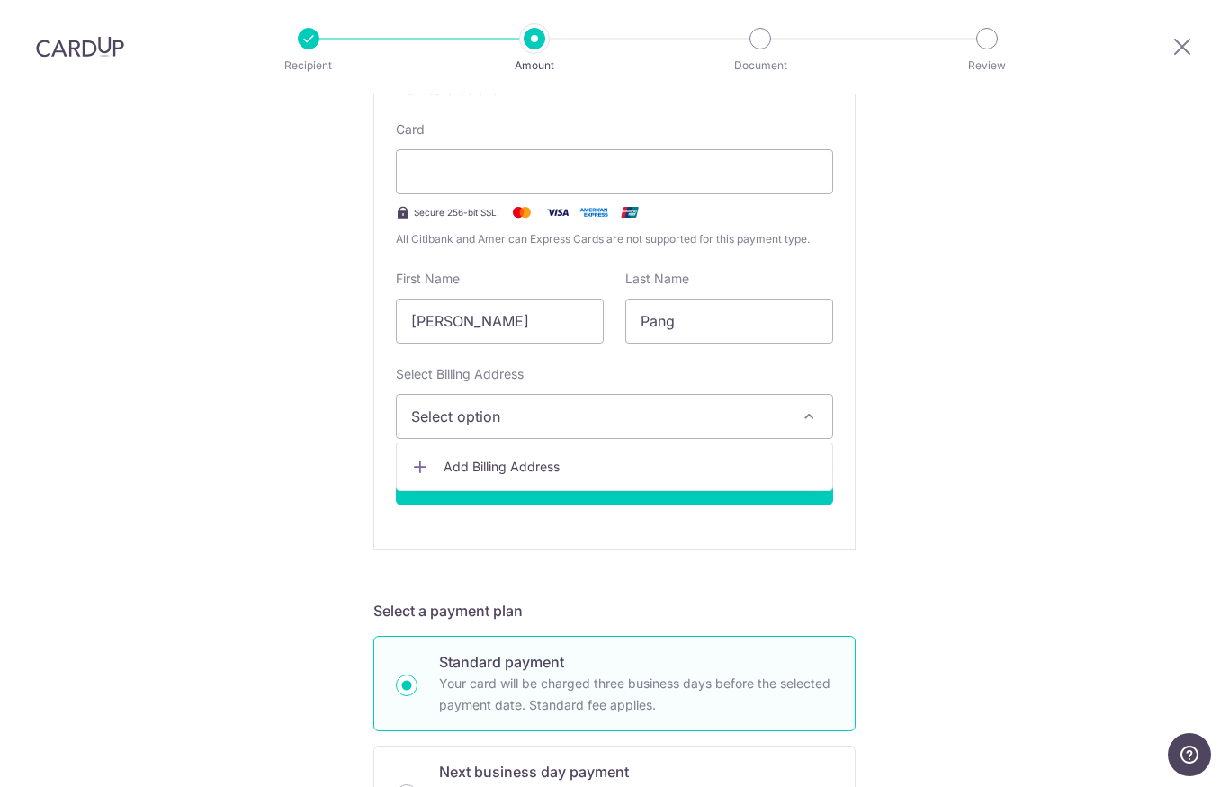
click at [306, 386] on div at bounding box center [614, 393] width 1229 height 787
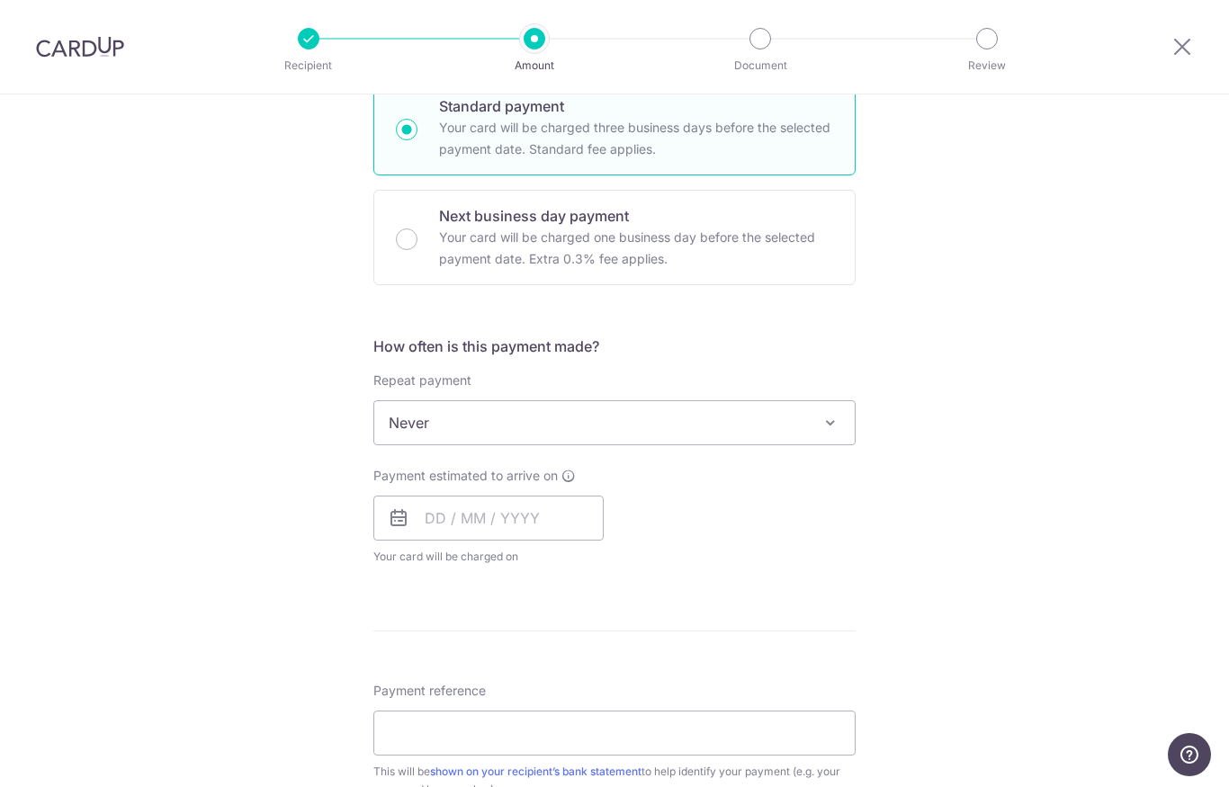
scroll to position [933, 0]
click at [415, 422] on span "Never" at bounding box center [614, 420] width 480 height 43
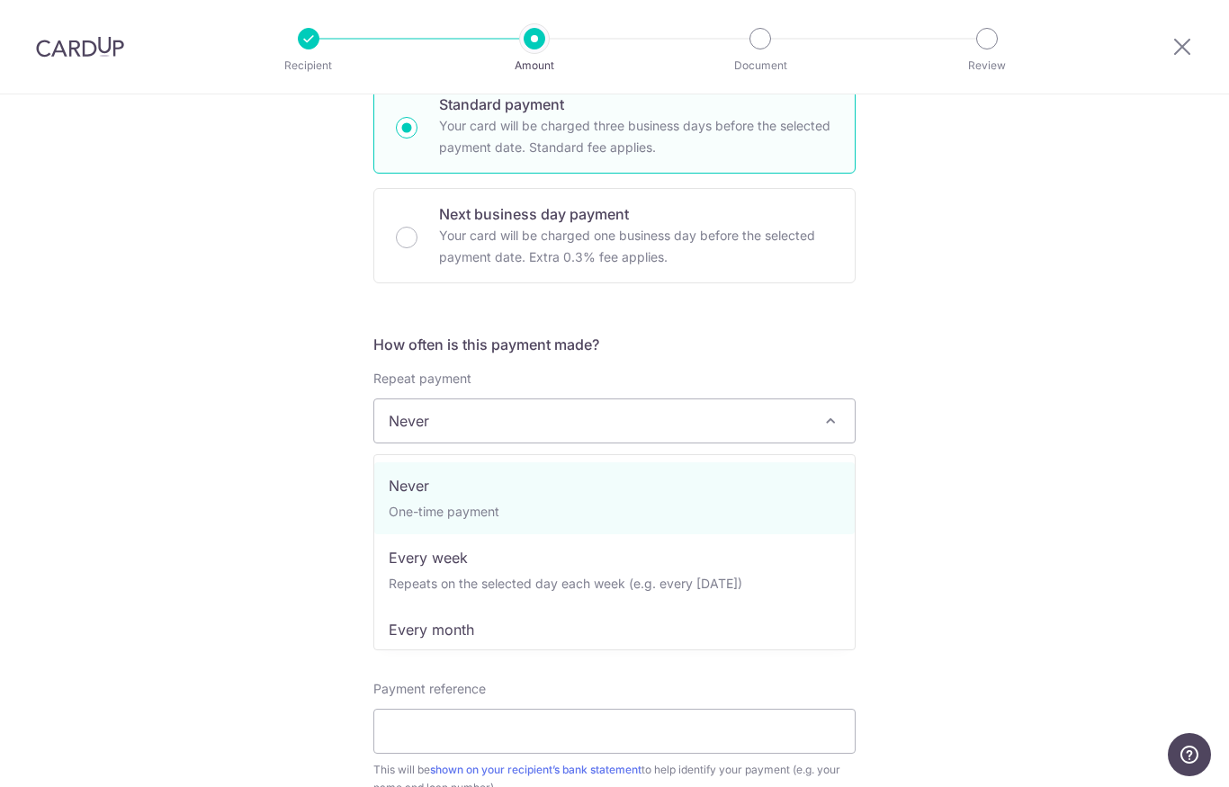
select select "3"
type input "07/01/2026"
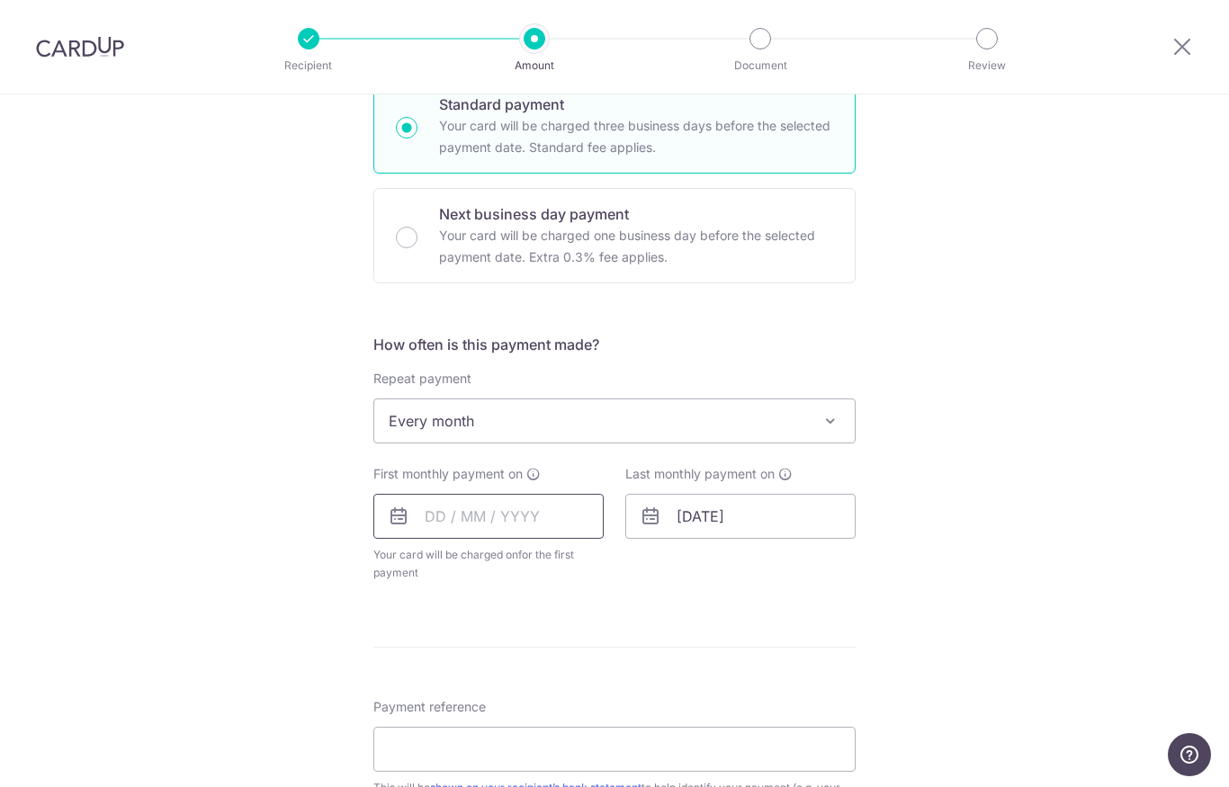
click at [432, 514] on input "text" at bounding box center [488, 516] width 230 height 45
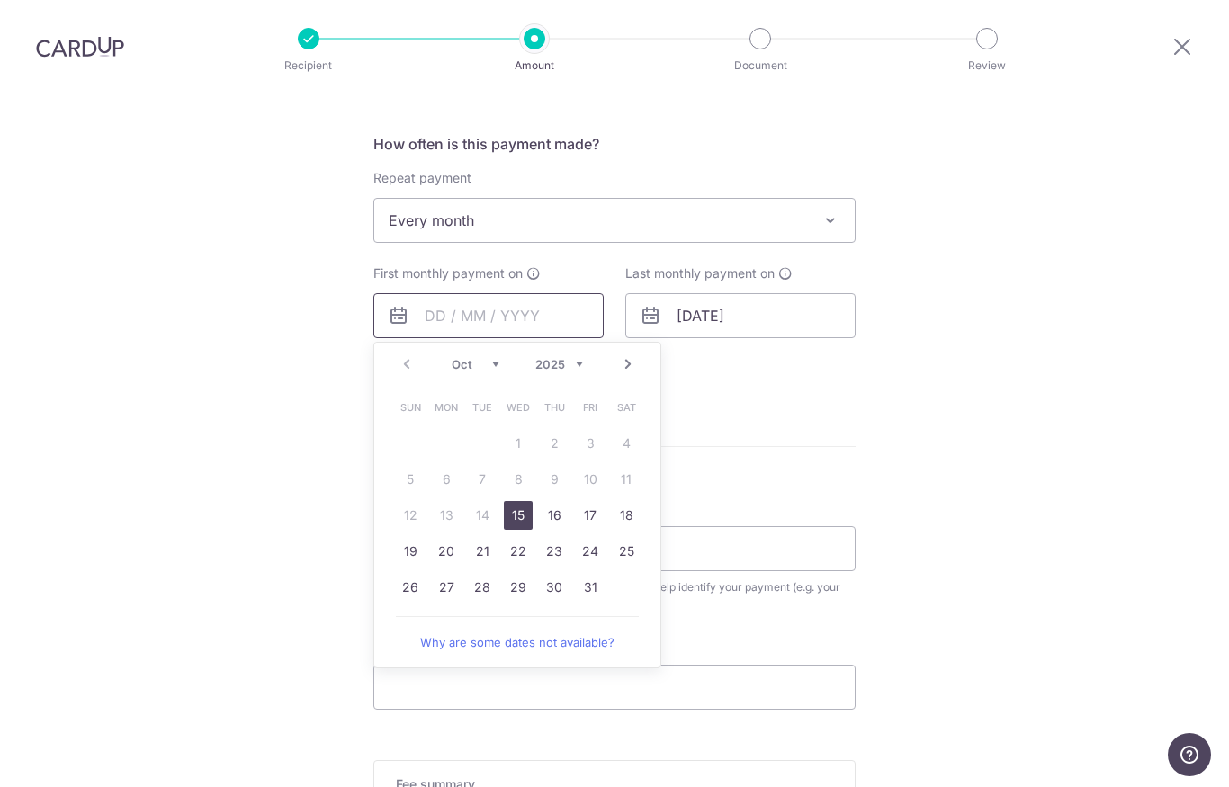
scroll to position [1169, 0]
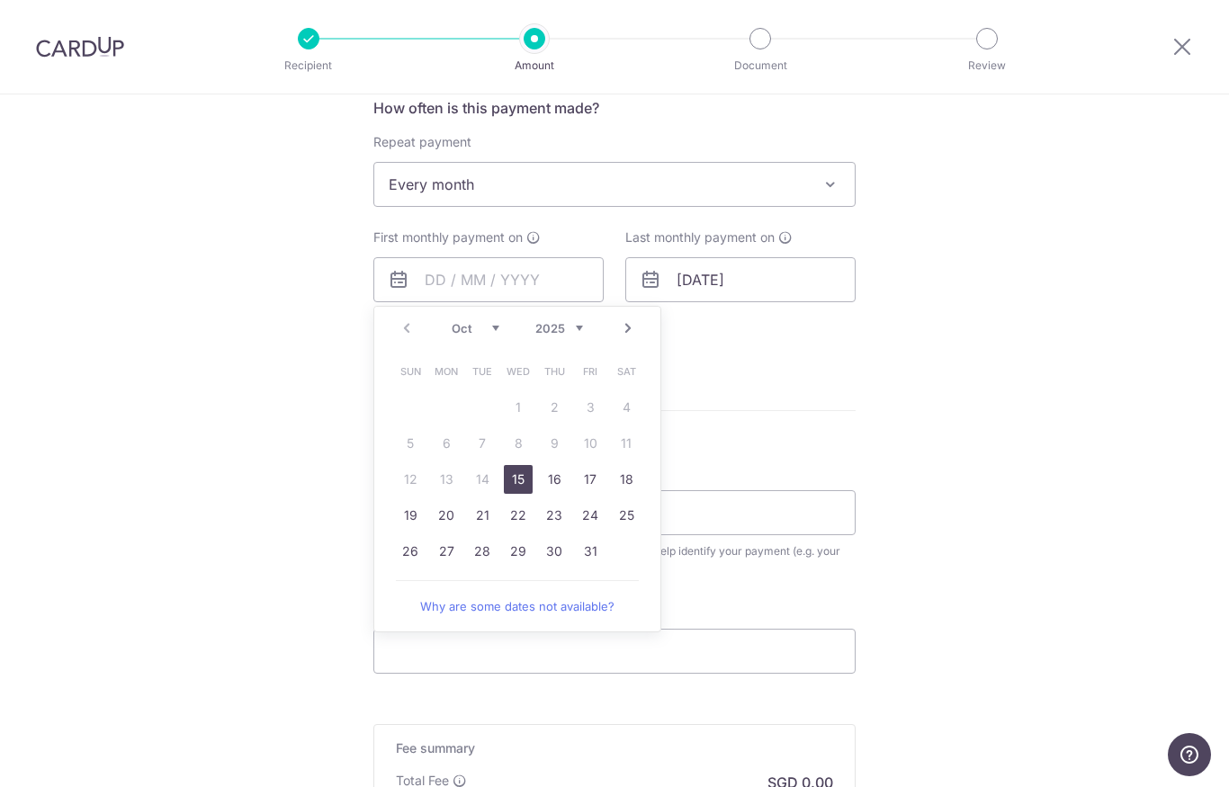
click at [623, 333] on link "Next" at bounding box center [628, 328] width 22 height 22
click at [622, 416] on link "1" at bounding box center [626, 407] width 29 height 29
type input "01/11/2025"
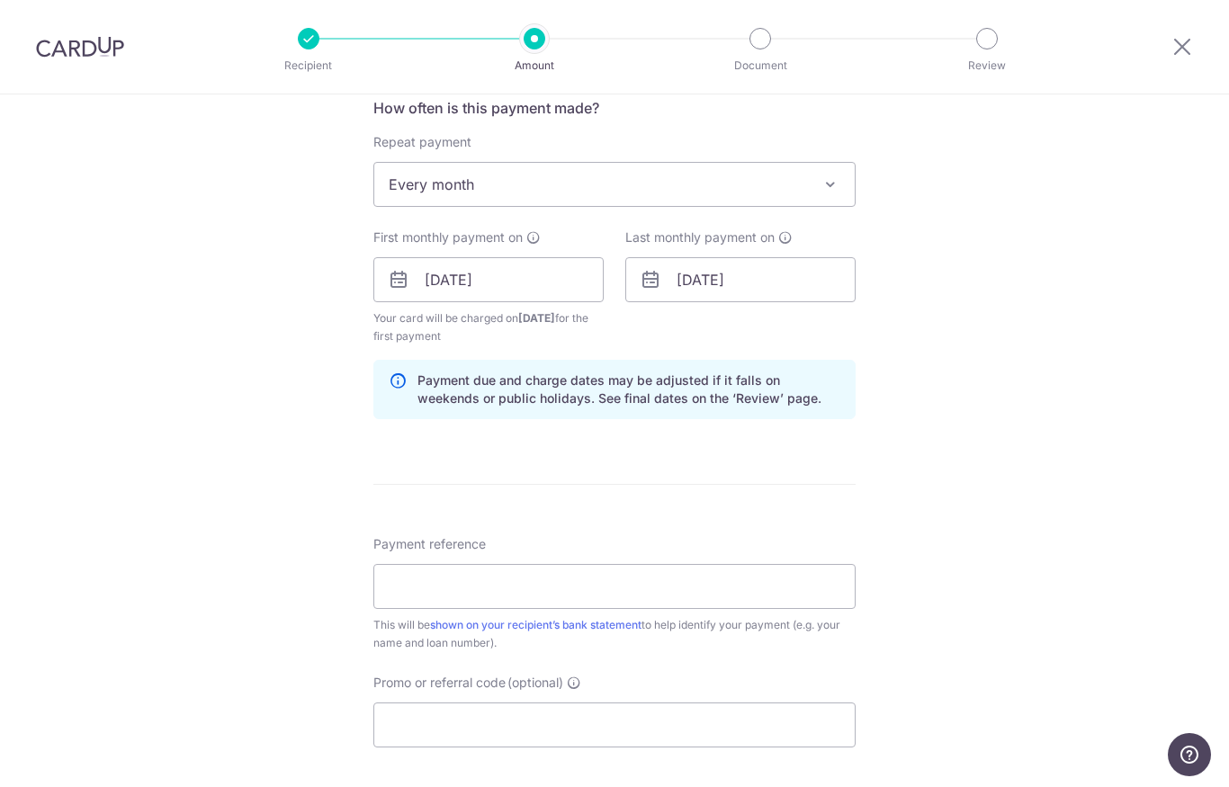
click at [898, 361] on div "Tell us more about your payment Enter payment amount SGD 1,000.00 1000.00 Recip…" at bounding box center [614, 22] width 1229 height 2194
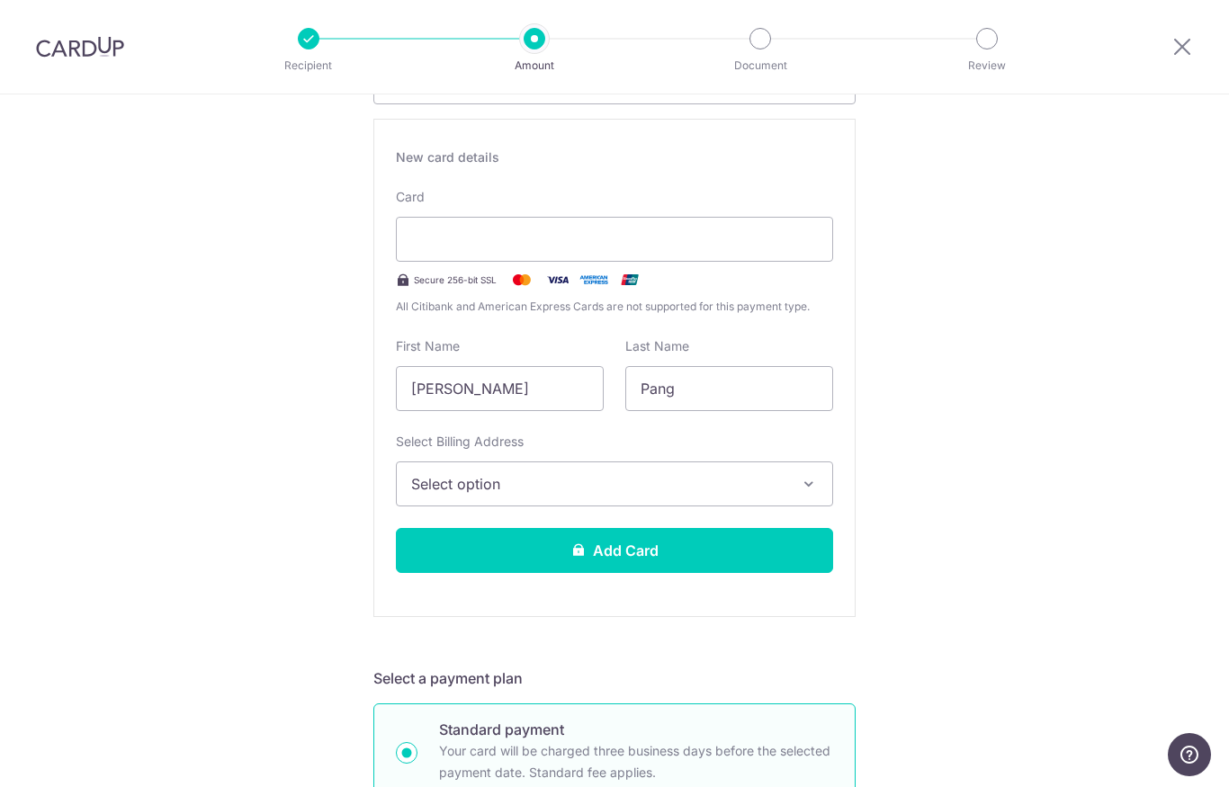
scroll to position [309, 0]
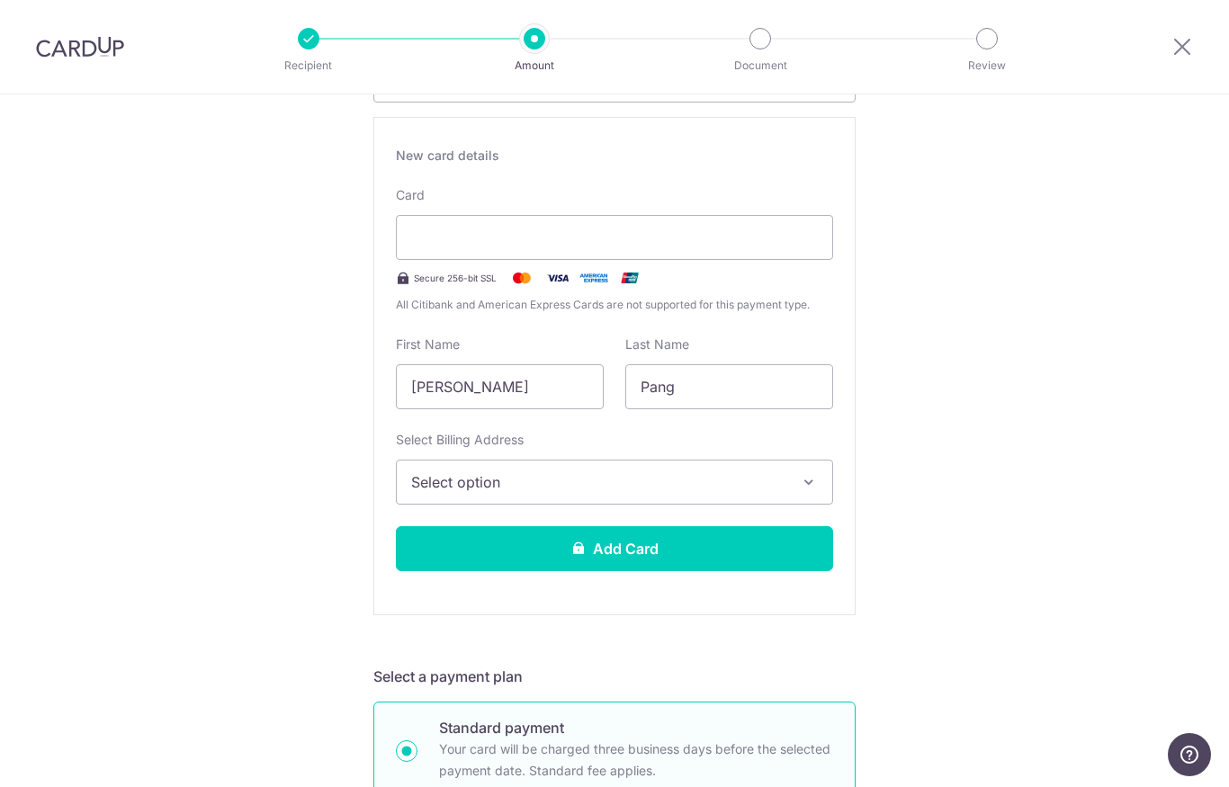
click at [96, 44] on img at bounding box center [80, 47] width 88 height 22
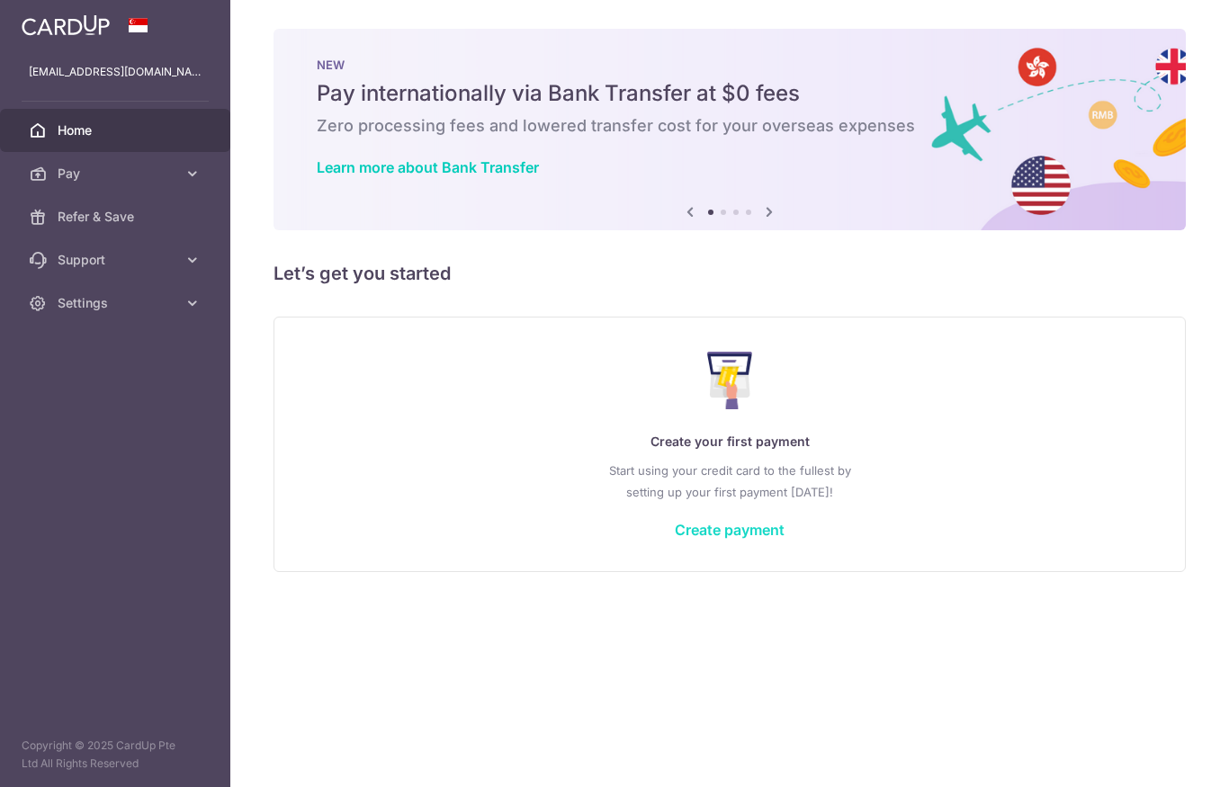
click at [675, 539] on link "Create payment" at bounding box center [730, 530] width 110 height 18
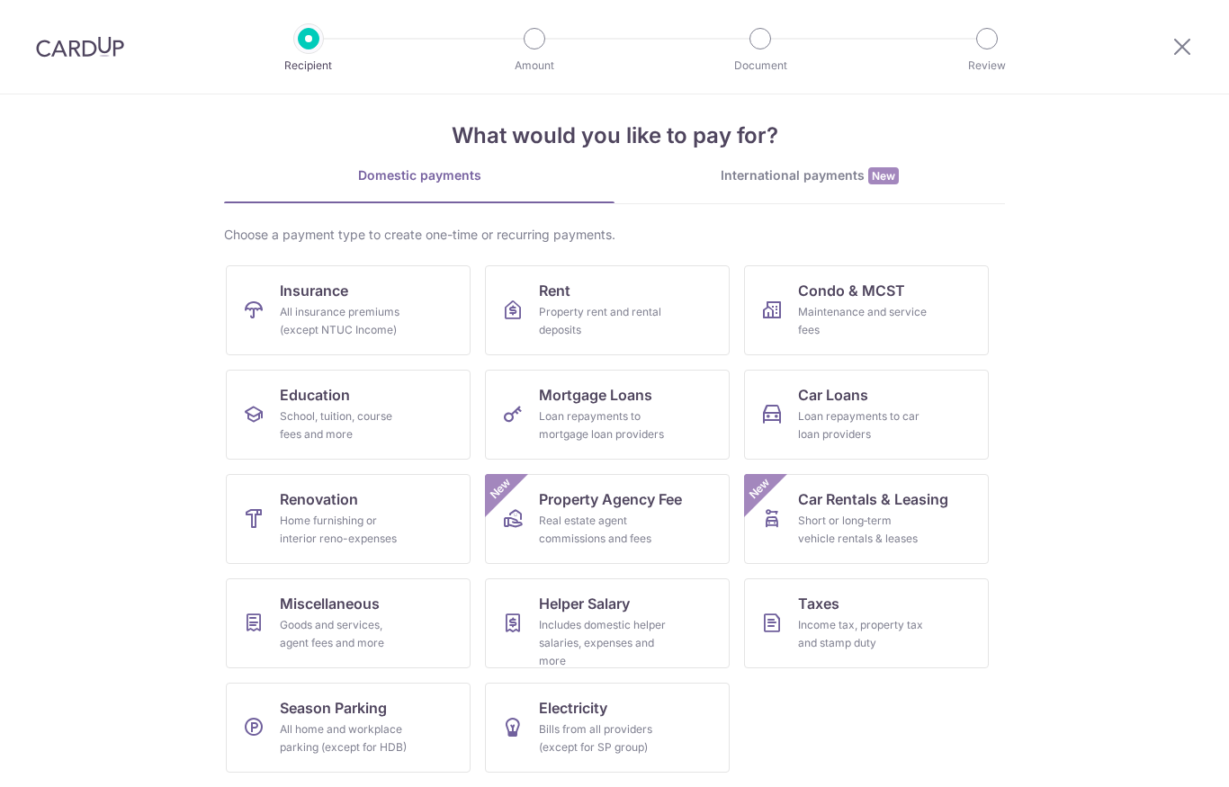
scroll to position [18, 0]
click at [870, 632] on div "Income tax, property tax and stamp duty" at bounding box center [863, 634] width 130 height 36
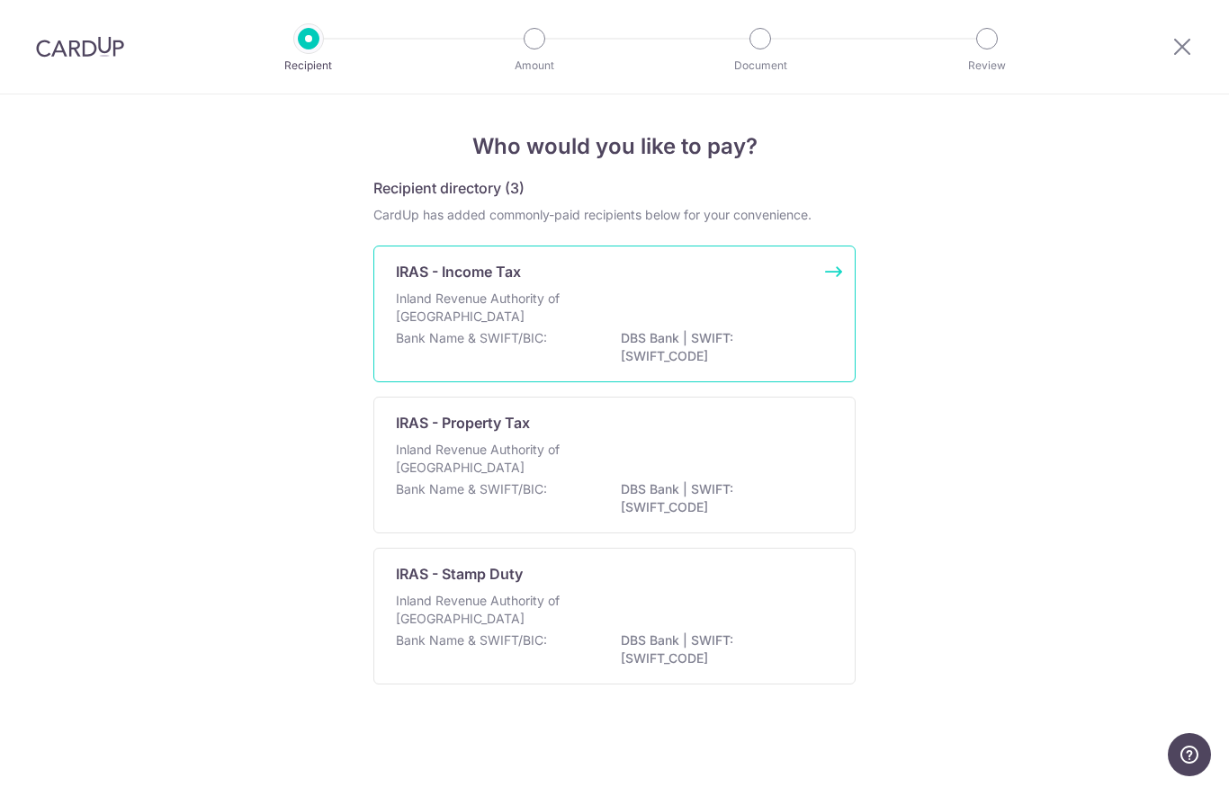
click at [803, 355] on div "Bank Name & SWIFT/BIC: DBS Bank | SWIFT: [SWIFT_CODE]" at bounding box center [614, 348] width 437 height 38
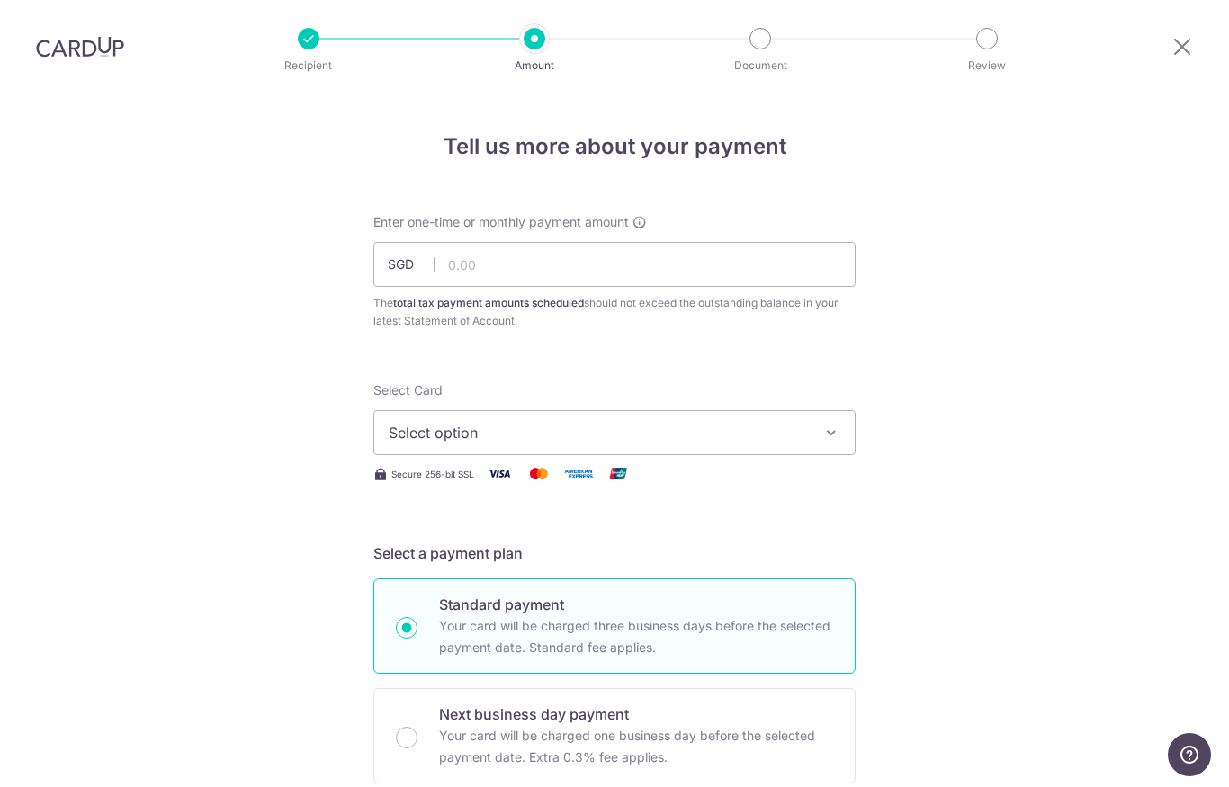
click at [812, 444] on button "Select option" at bounding box center [614, 432] width 482 height 45
click at [846, 442] on div at bounding box center [614, 393] width 1229 height 787
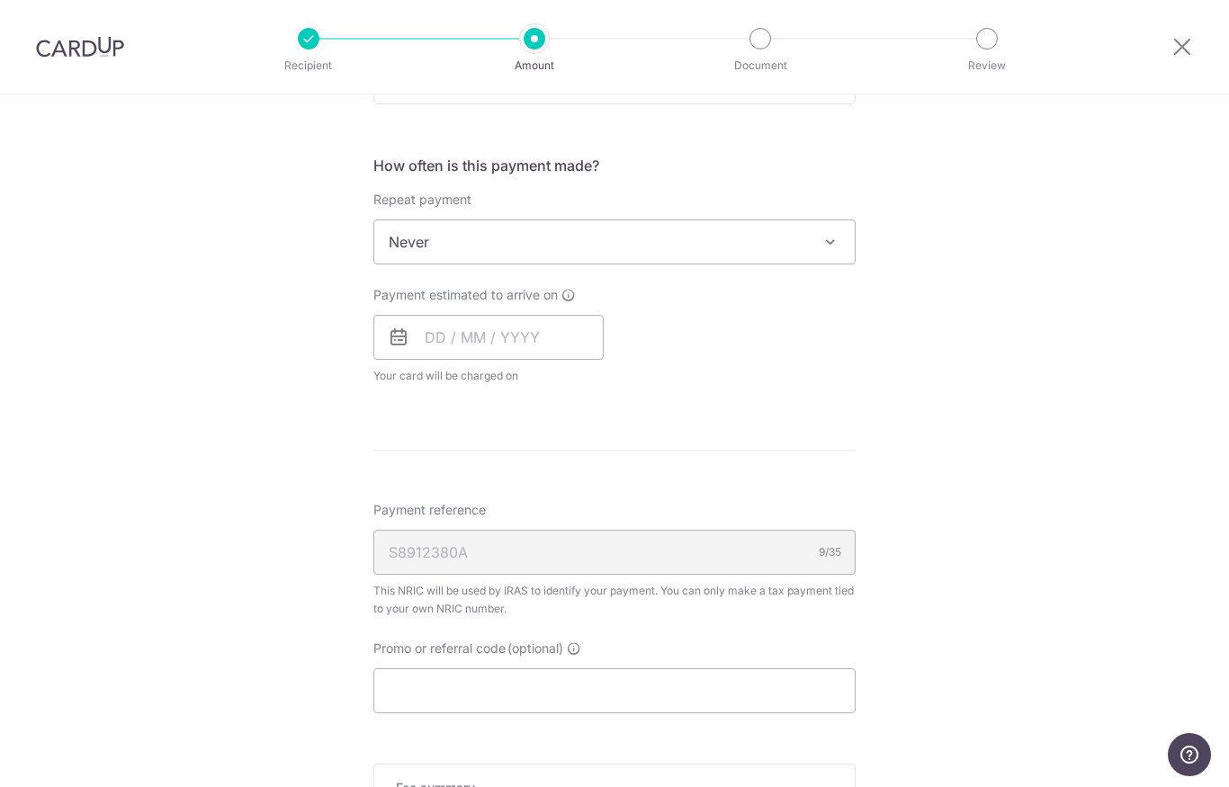
scroll to position [680, 0]
click at [816, 263] on span "Never" at bounding box center [614, 240] width 480 height 43
click at [943, 348] on div "Tell us more about your payment Enter one-time or monthly payment amount SGD Th…" at bounding box center [614, 250] width 1229 height 1670
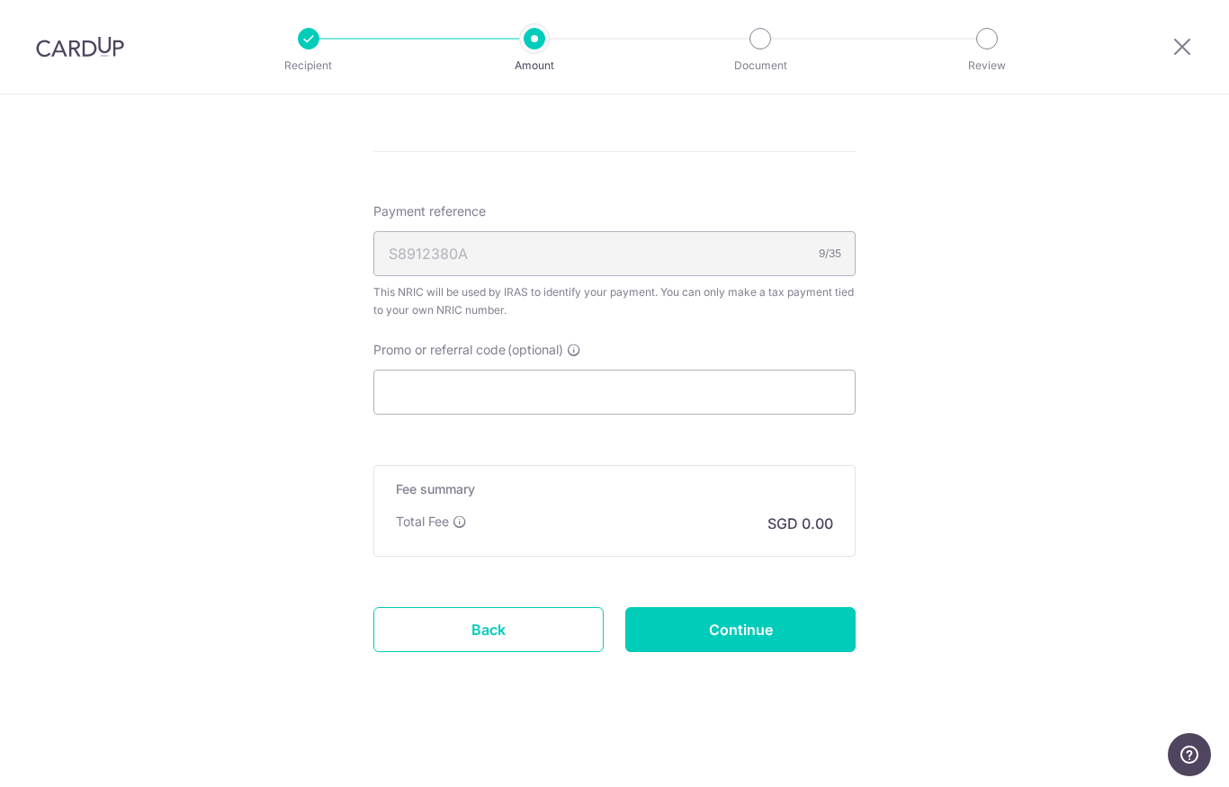
scroll to position [985, 0]
